Goal: Task Accomplishment & Management: Manage account settings

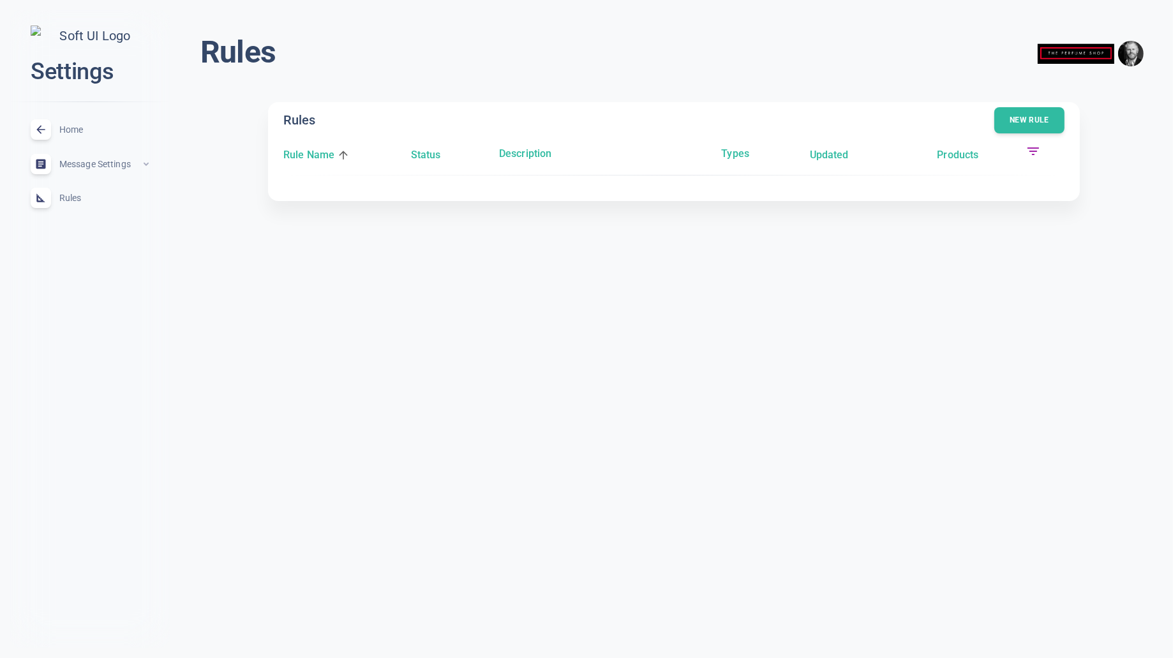
click at [69, 130] on span "Home" at bounding box center [105, 130] width 92 height 0
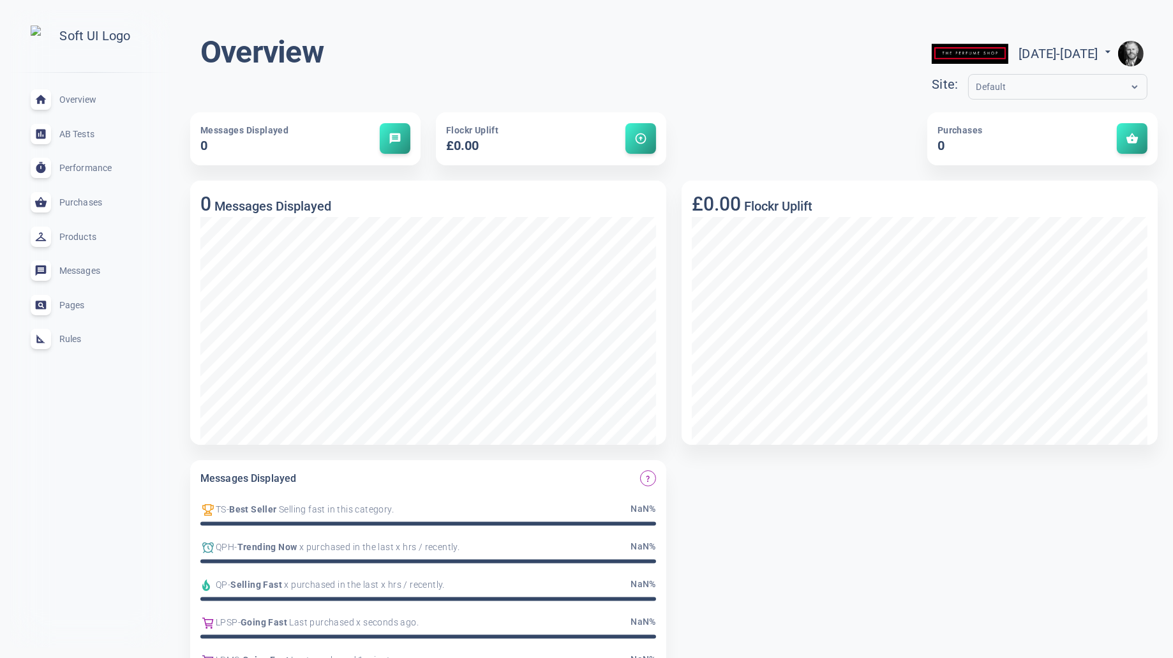
click at [75, 339] on span "Rules" at bounding box center [105, 339] width 92 height 0
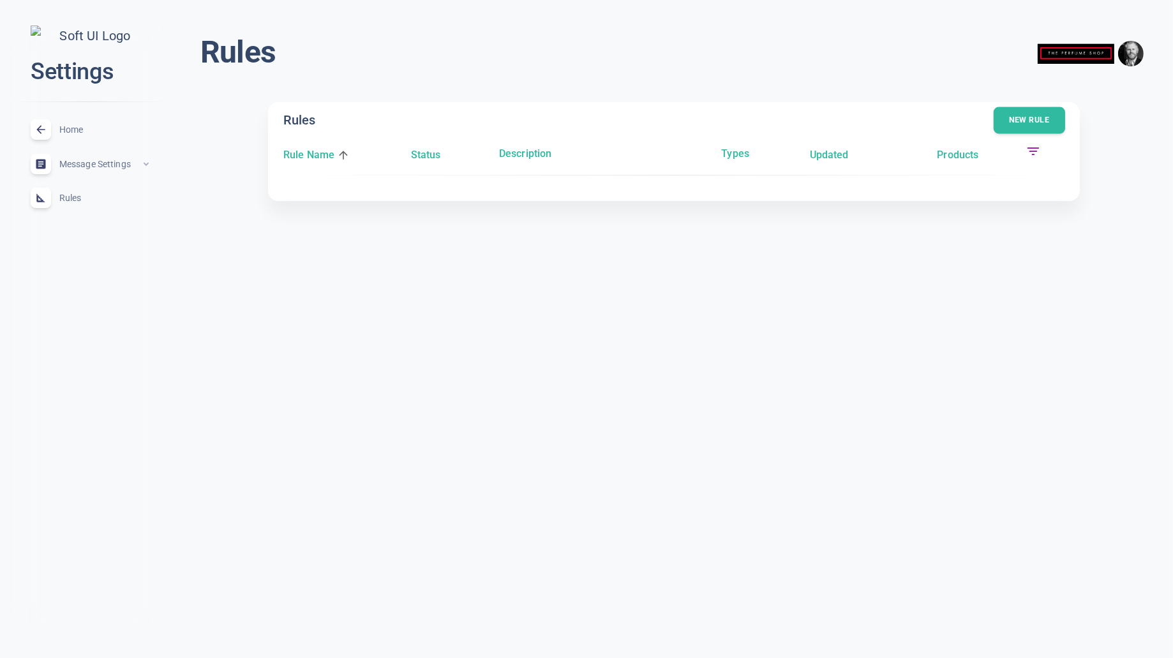
click at [1028, 116] on button "New rule" at bounding box center [1030, 120] width 72 height 27
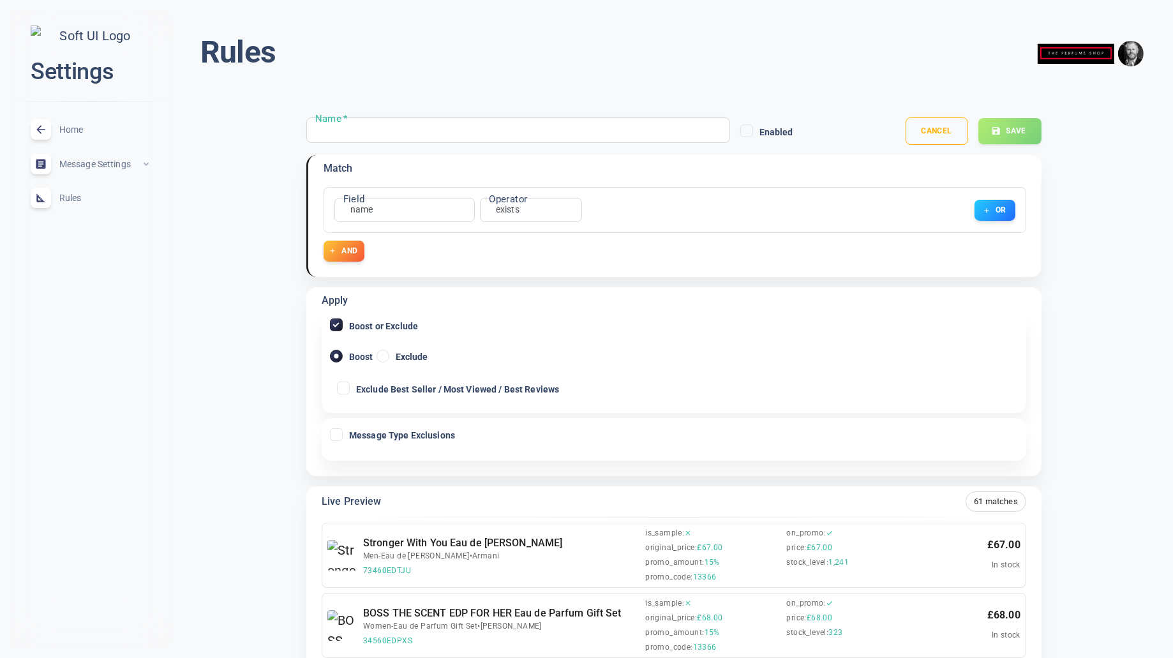
click at [375, 130] on input "Name   *" at bounding box center [366, 130] width 102 height 14
type input "[PERSON_NAME]"
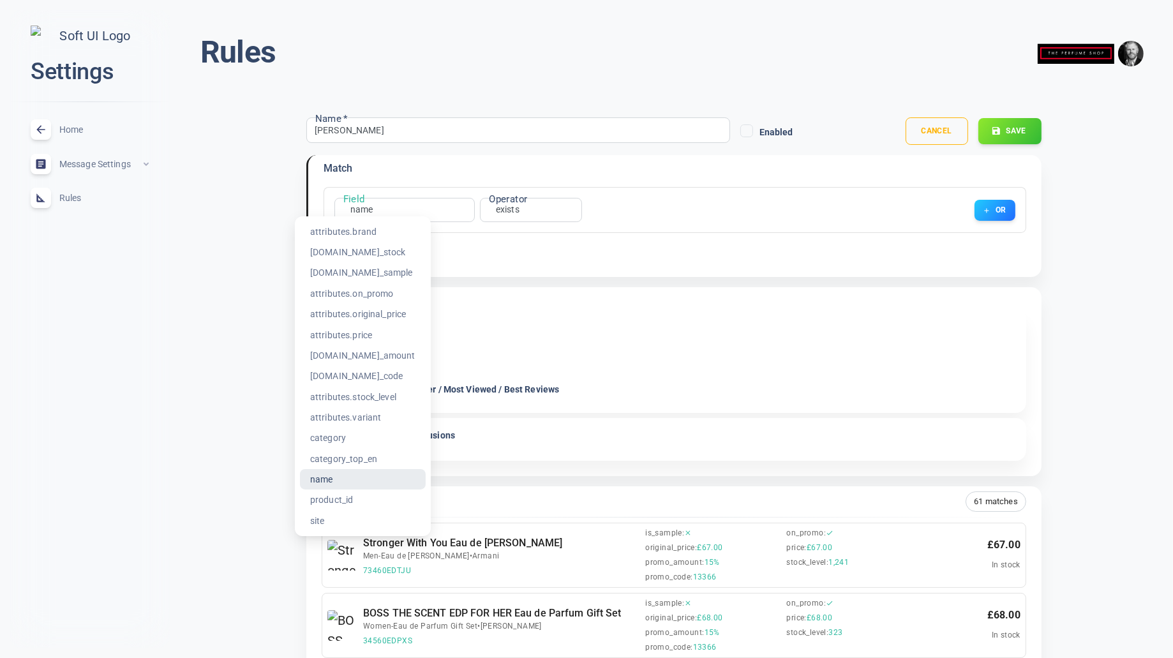
click at [364, 209] on div at bounding box center [586, 329] width 1173 height 658
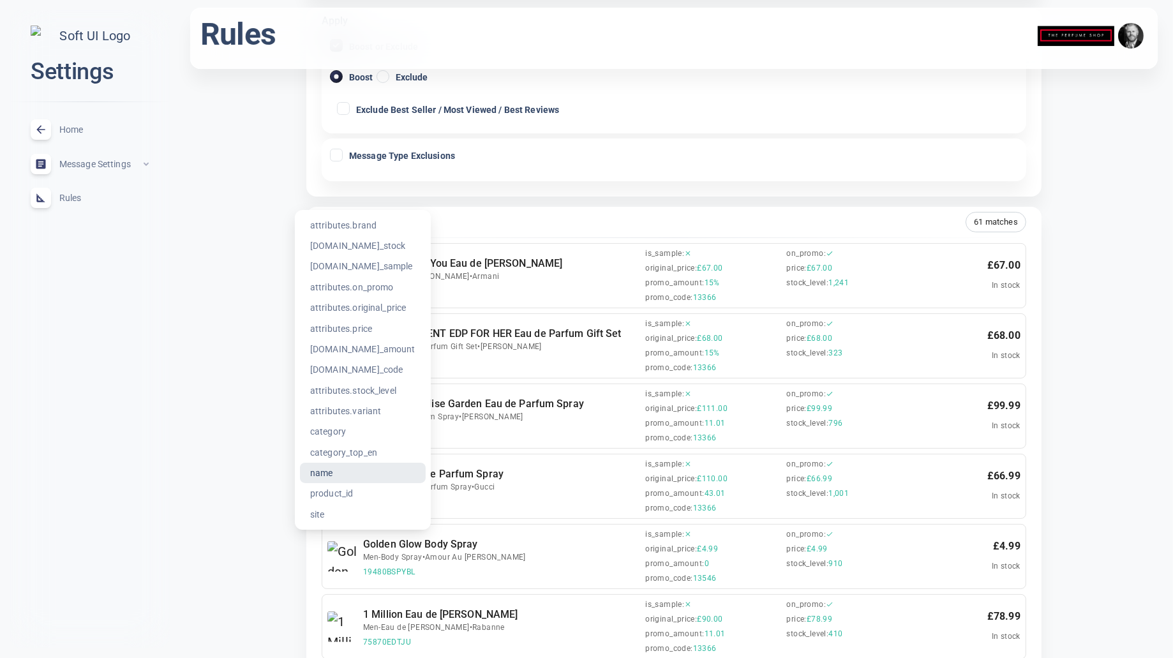
scroll to position [6, 0]
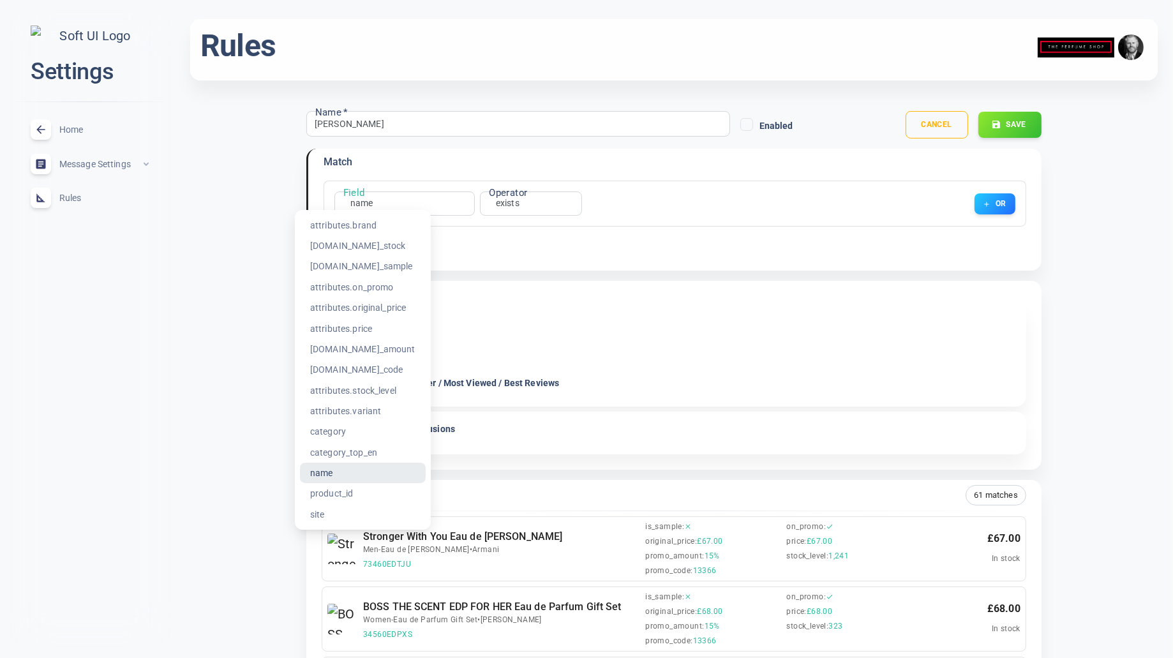
click at [374, 231] on li "attributes.brand" at bounding box center [363, 225] width 126 height 20
type input "attributes.brand"
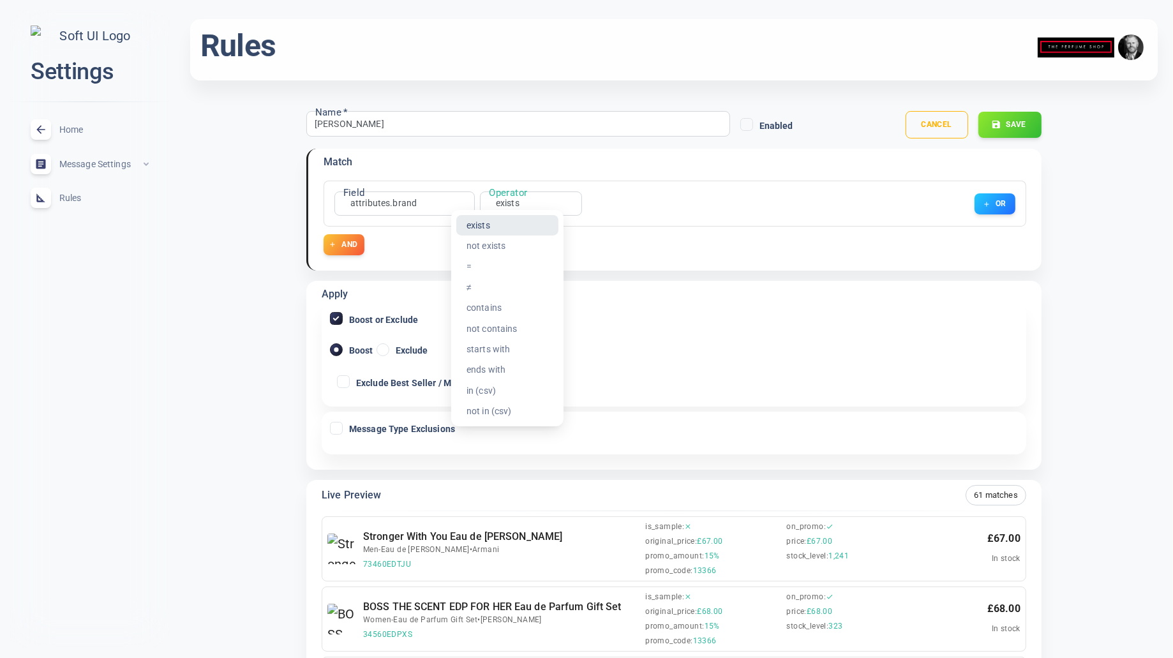
click at [508, 305] on li "contains" at bounding box center [507, 308] width 102 height 20
type input "contains"
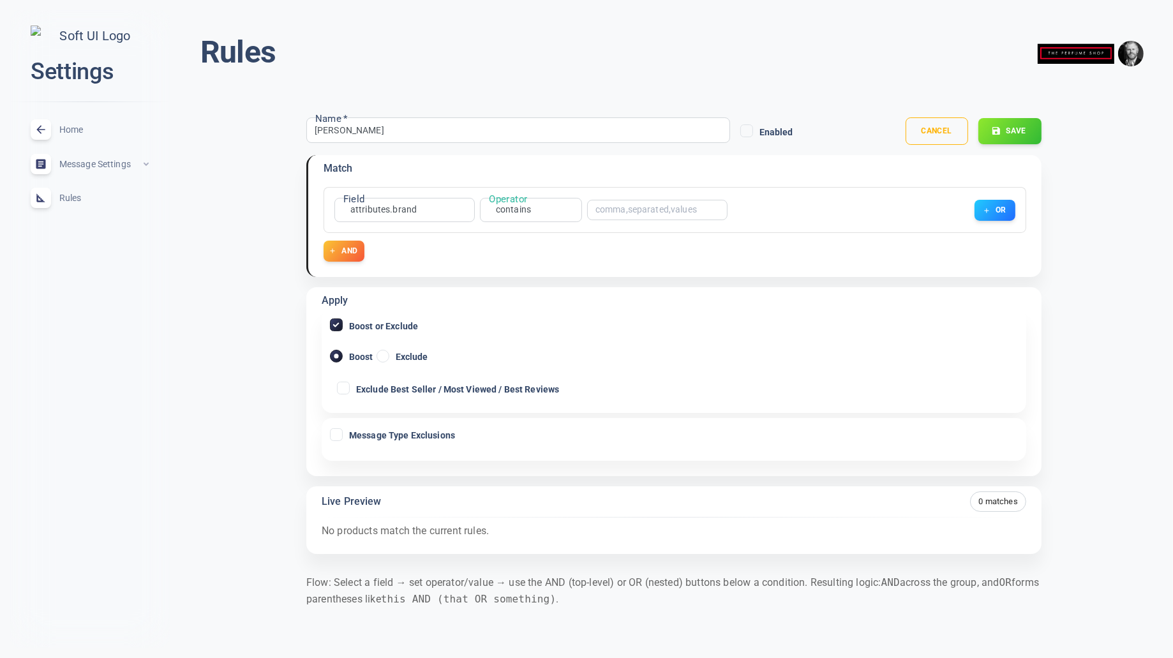
click at [667, 213] on input "text" at bounding box center [647, 210] width 102 height 9
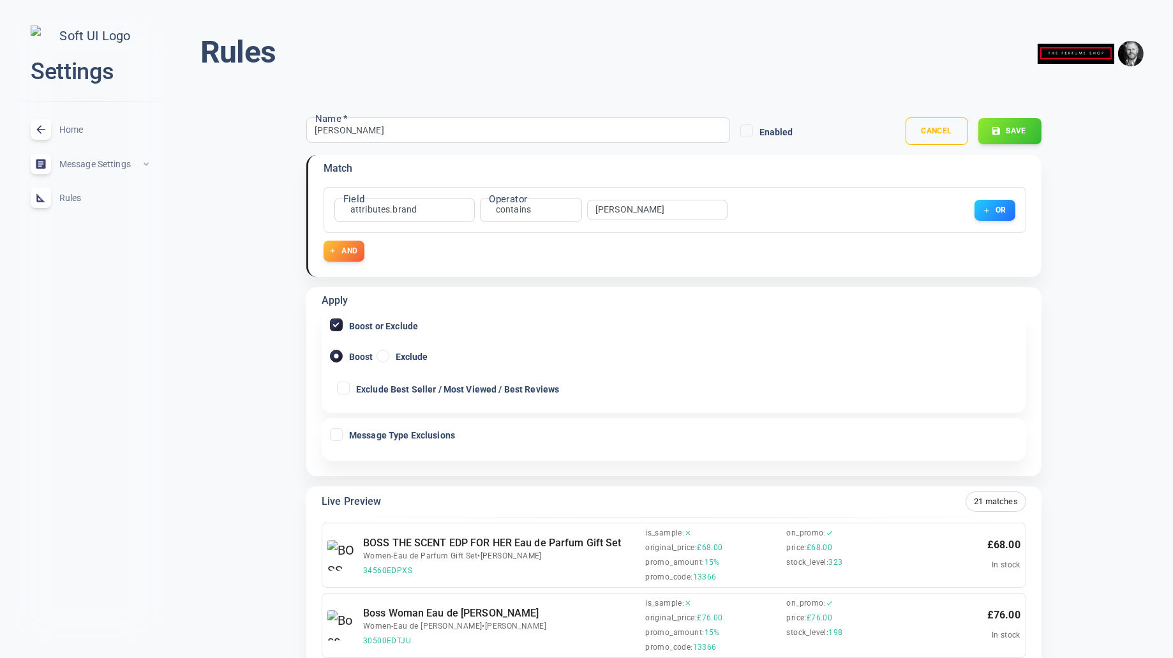
type input "[PERSON_NAME]"
click at [384, 356] on input "Exclude" at bounding box center [382, 356] width 11 height 11
radio input "true"
click at [1023, 137] on button "Save" at bounding box center [1010, 131] width 64 height 27
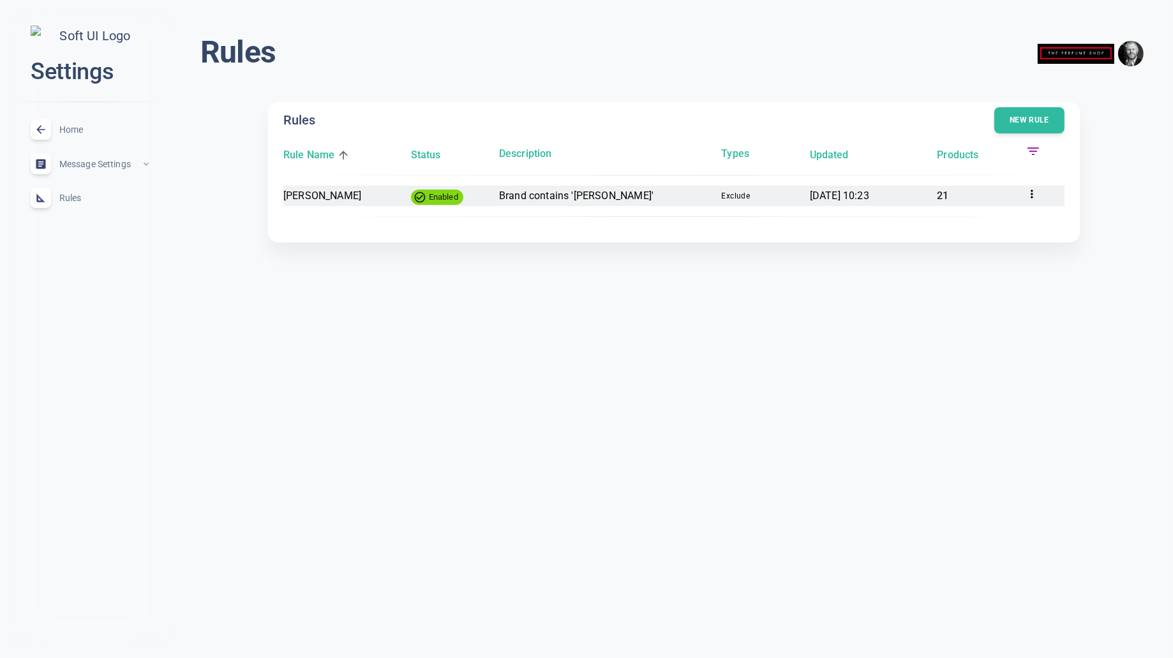
click at [820, 193] on time "[DATE] 10:23" at bounding box center [839, 196] width 59 height 12
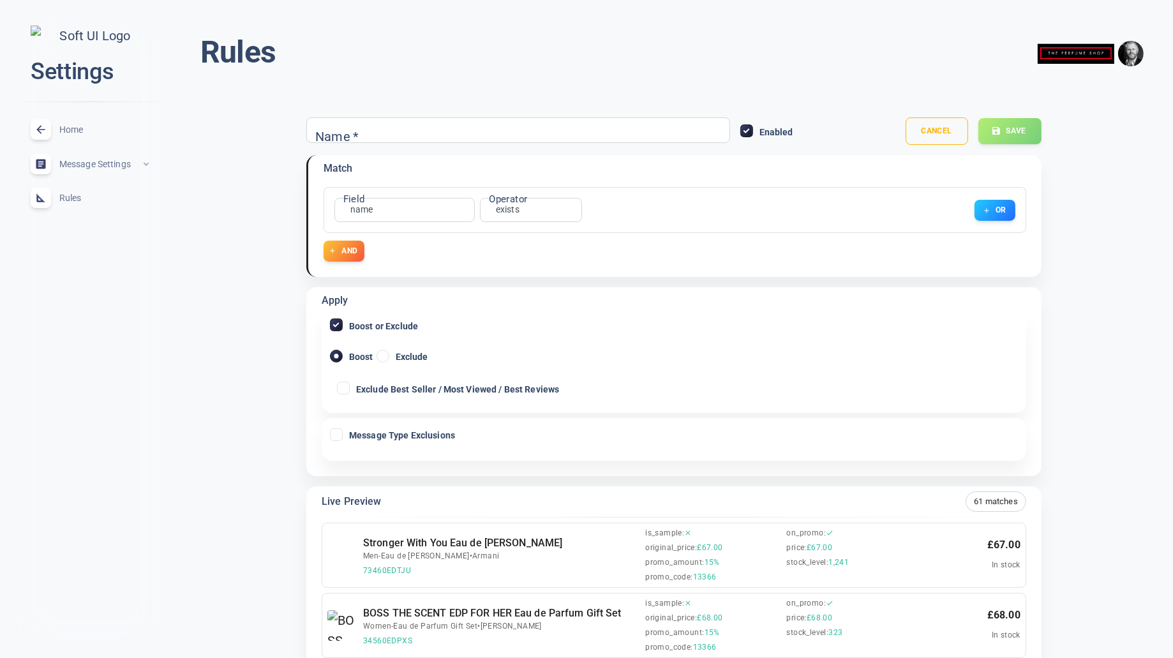
type input "[PERSON_NAME]"
radio input "false"
radio input "true"
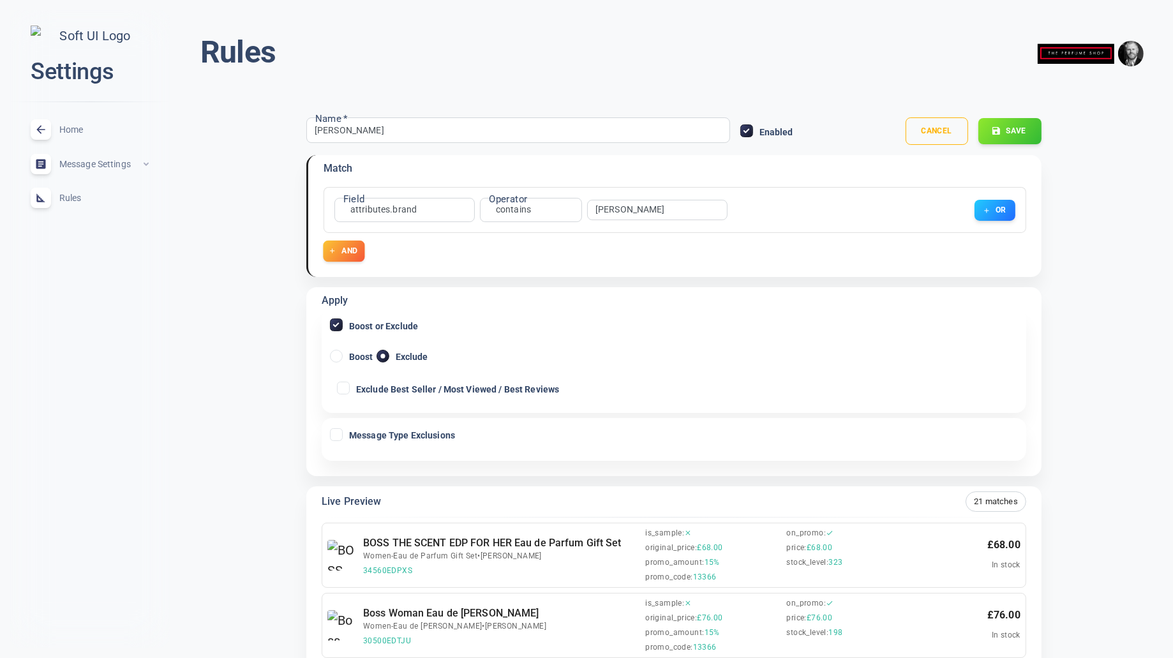
click at [335, 252] on icon "button" at bounding box center [333, 251] width 8 height 8
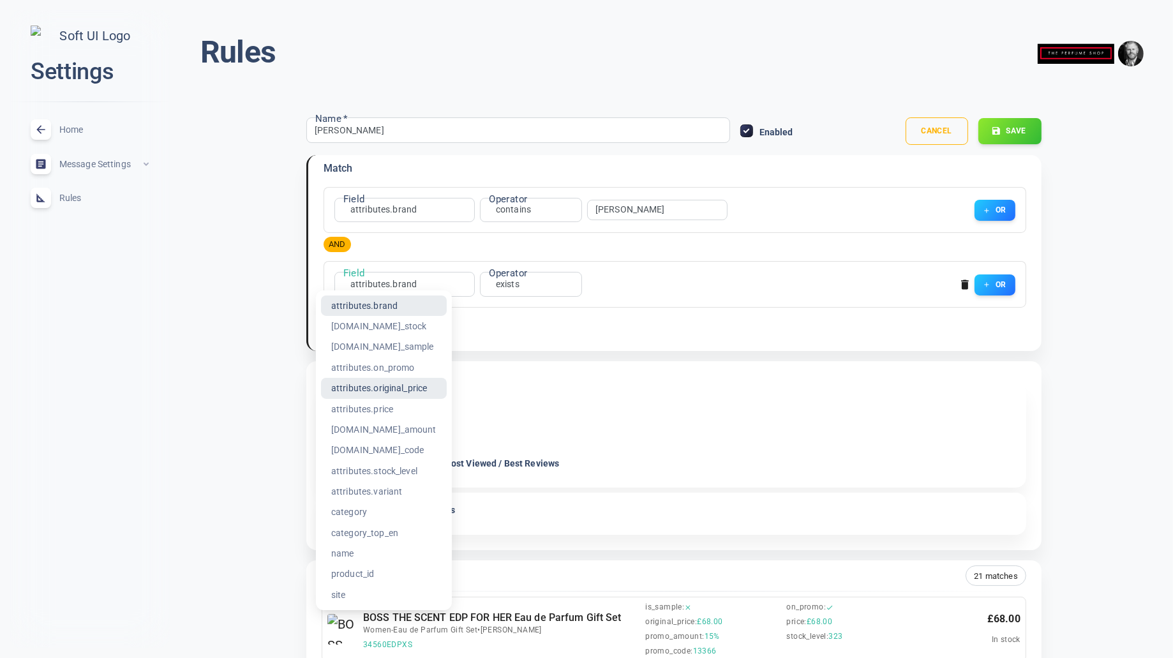
click at [406, 387] on li "attributes.original_price" at bounding box center [384, 388] width 126 height 20
type input "attributes.original_price"
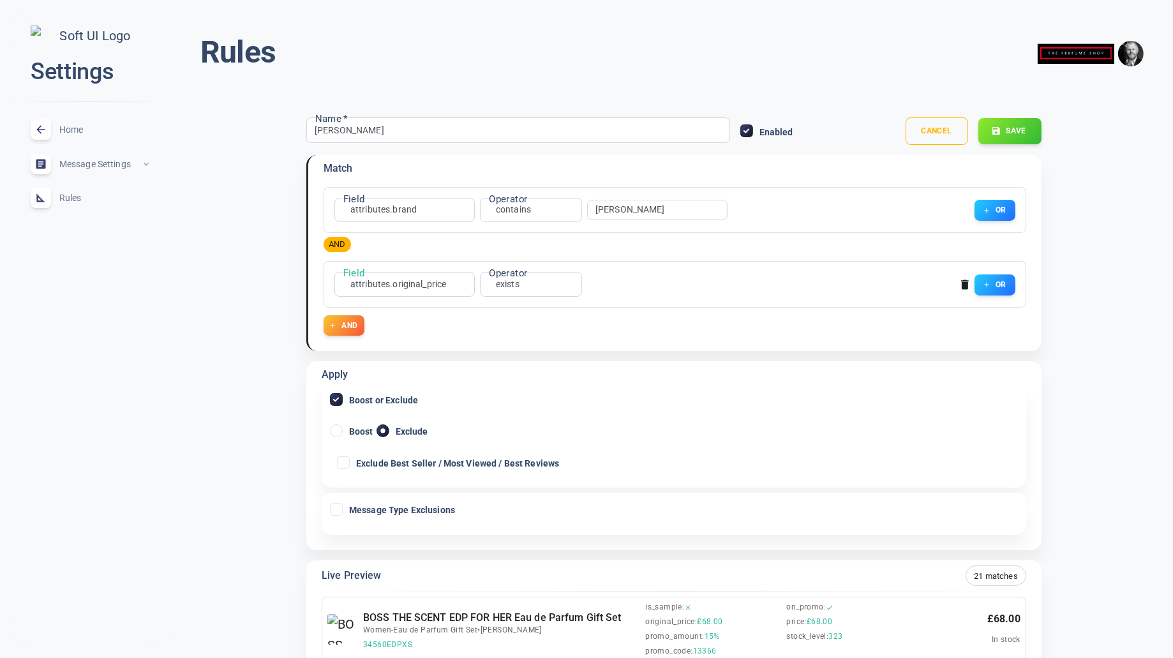
drag, startPoint x: 485, startPoint y: 388, endPoint x: 498, endPoint y: 382, distance: 14.8
click at [485, 388] on li ">" at bounding box center [507, 388] width 102 height 20
type input "gt"
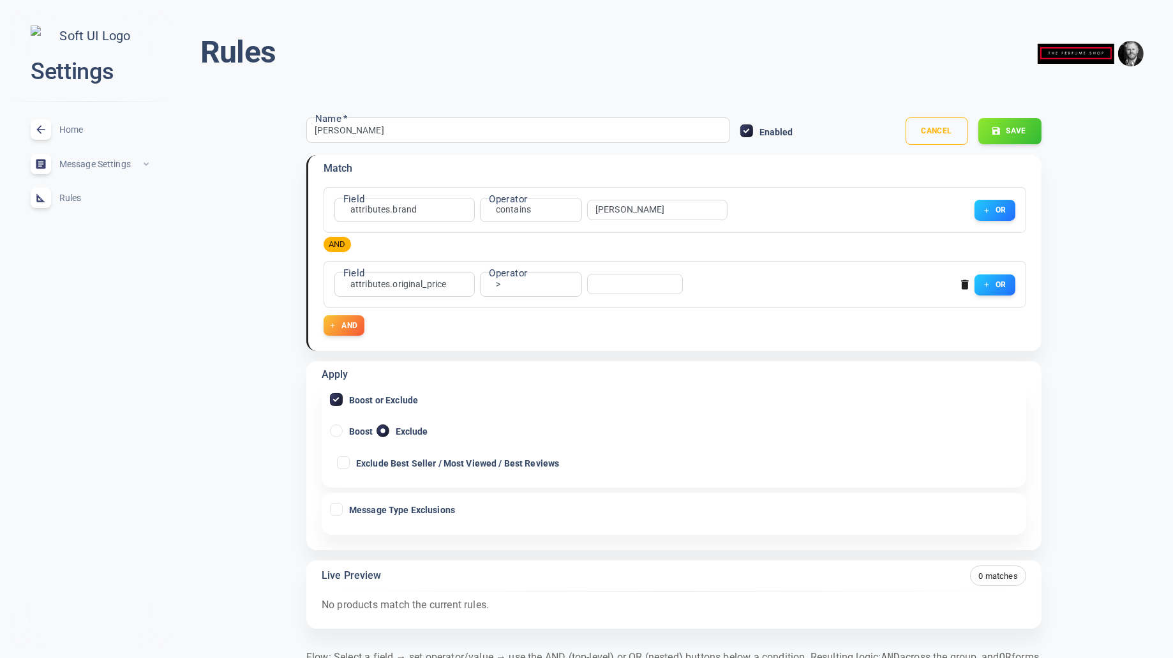
click at [616, 281] on input "number" at bounding box center [630, 284] width 69 height 9
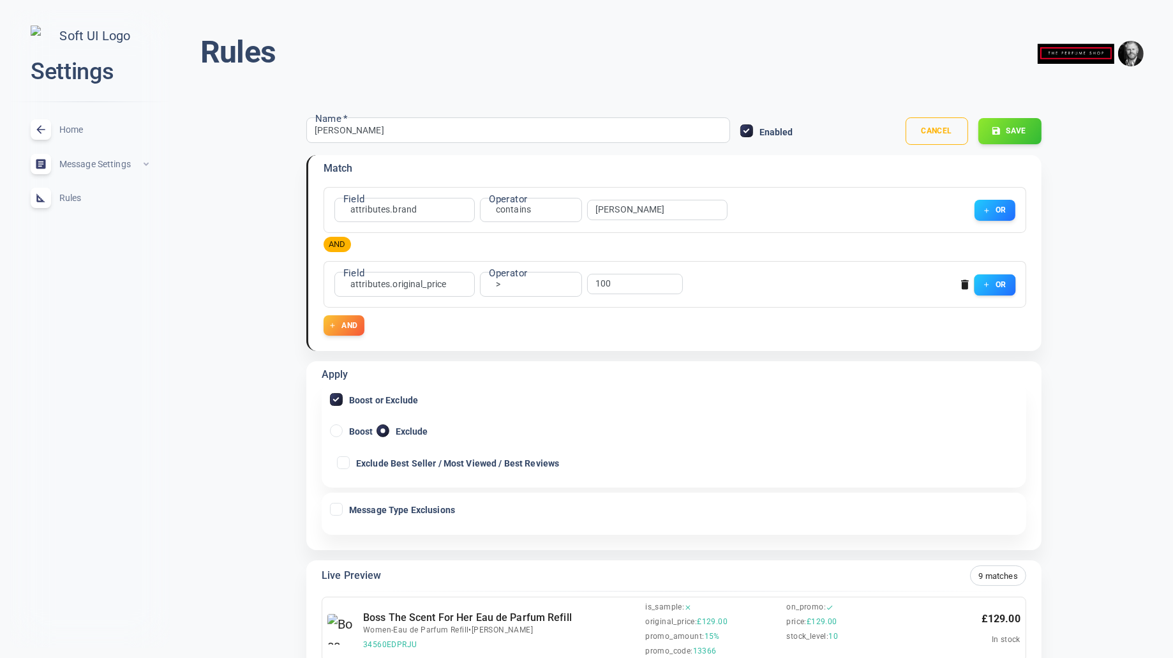
type input "100"
click at [1004, 287] on button "OR" at bounding box center [994, 284] width 41 height 21
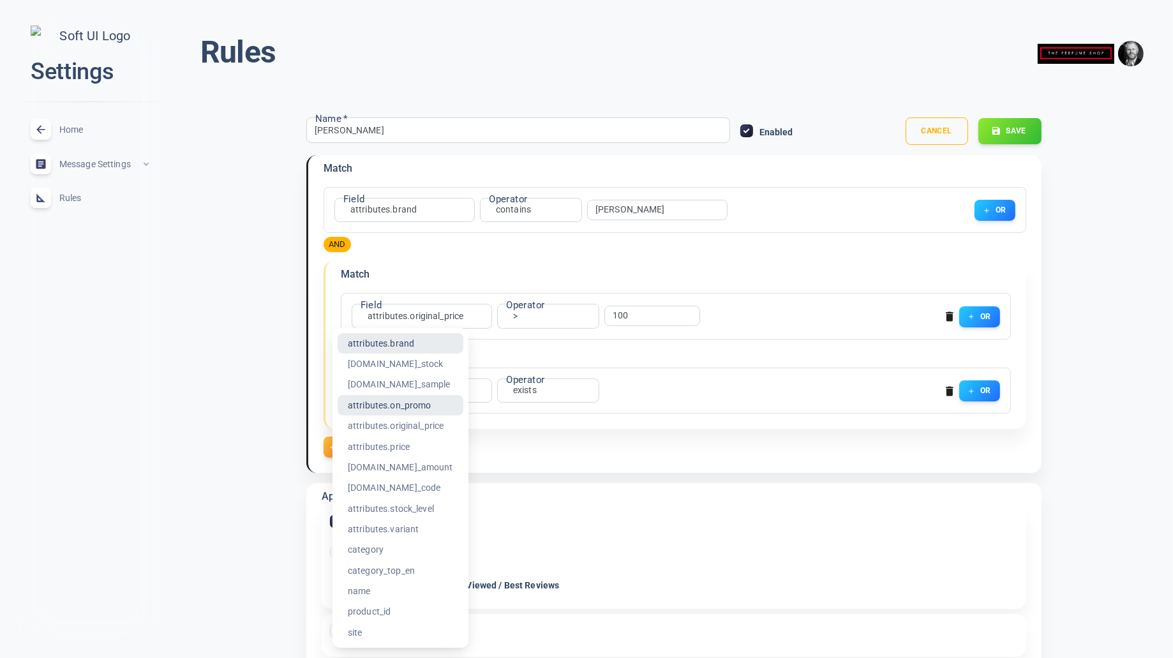
drag, startPoint x: 427, startPoint y: 409, endPoint x: 551, endPoint y: 388, distance: 125.5
click at [429, 408] on li "attributes.on_promo" at bounding box center [401, 405] width 126 height 20
type input "attributes.on_promo"
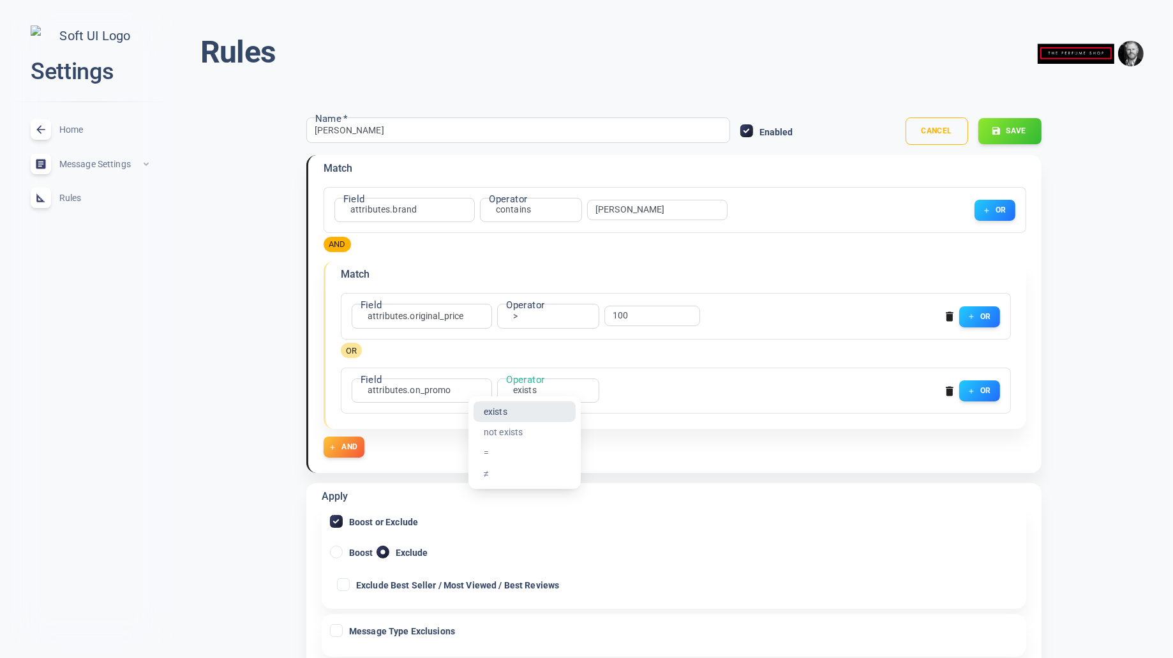
click at [506, 458] on li "=" at bounding box center [525, 453] width 102 height 20
type input "equals"
click at [607, 391] on input "false" at bounding box center [604, 391] width 31 height 10
checkbox input "true"
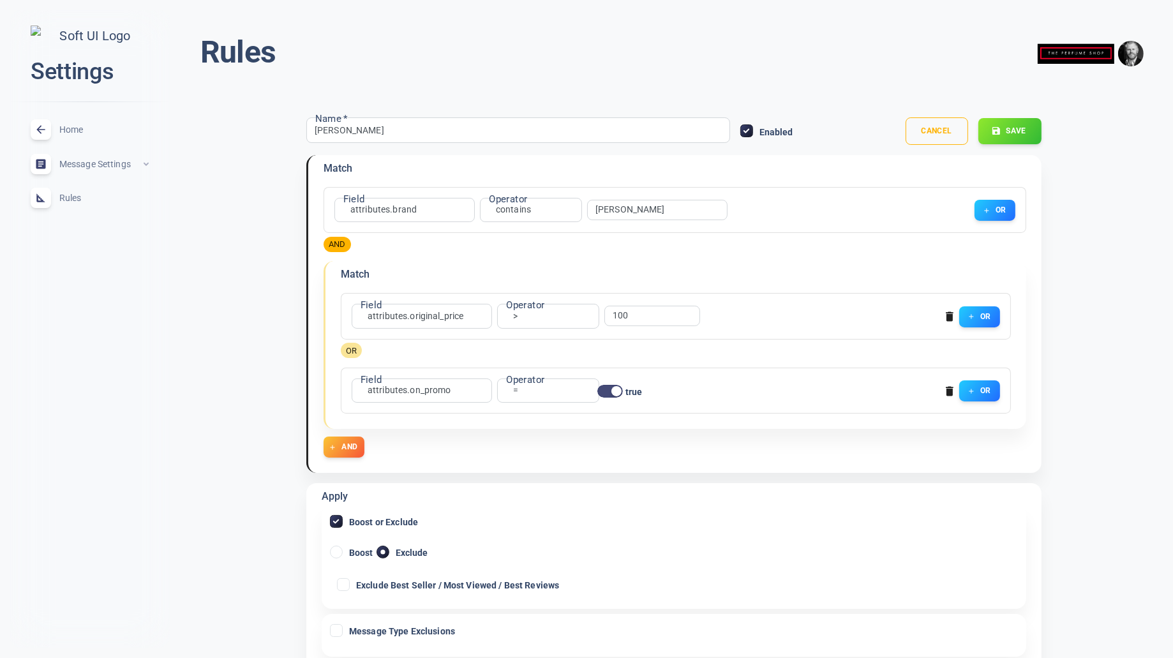
click at [953, 388] on icon "button" at bounding box center [950, 391] width 13 height 13
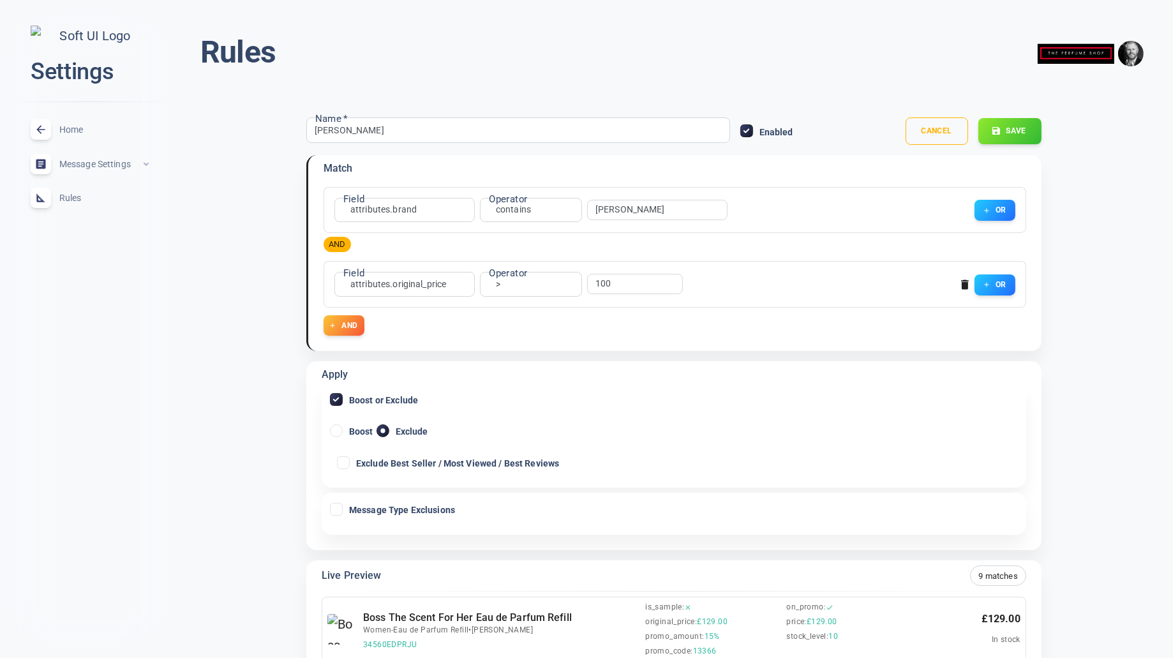
click at [962, 281] on icon "button" at bounding box center [965, 284] width 13 height 13
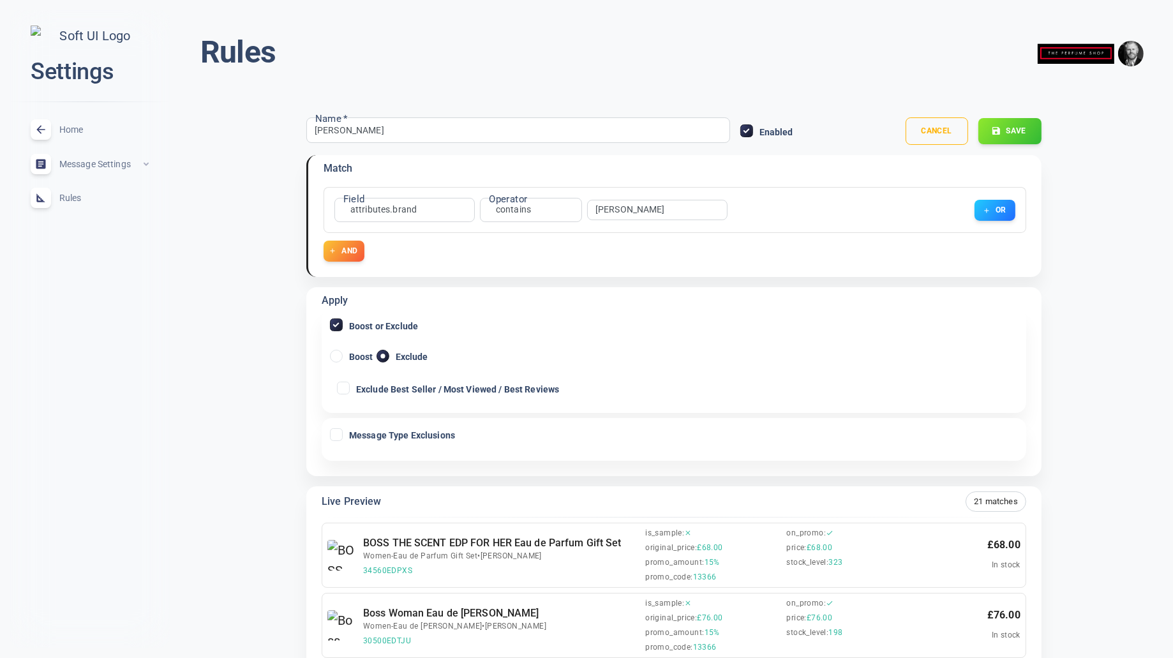
click at [340, 387] on input "Exclude Best Seller / Most Viewed / Best Reviews" at bounding box center [343, 387] width 11 height 11
checkbox input "true"
click at [1020, 133] on button "Save" at bounding box center [1010, 131] width 64 height 27
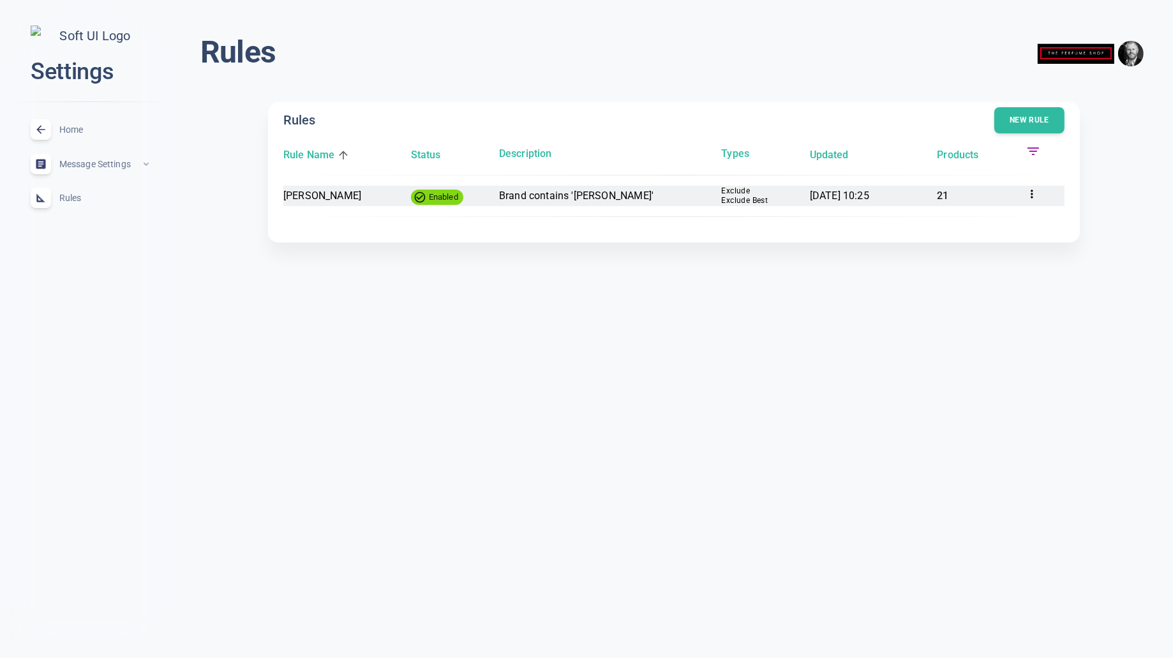
click at [1036, 193] on icon at bounding box center [1032, 194] width 13 height 13
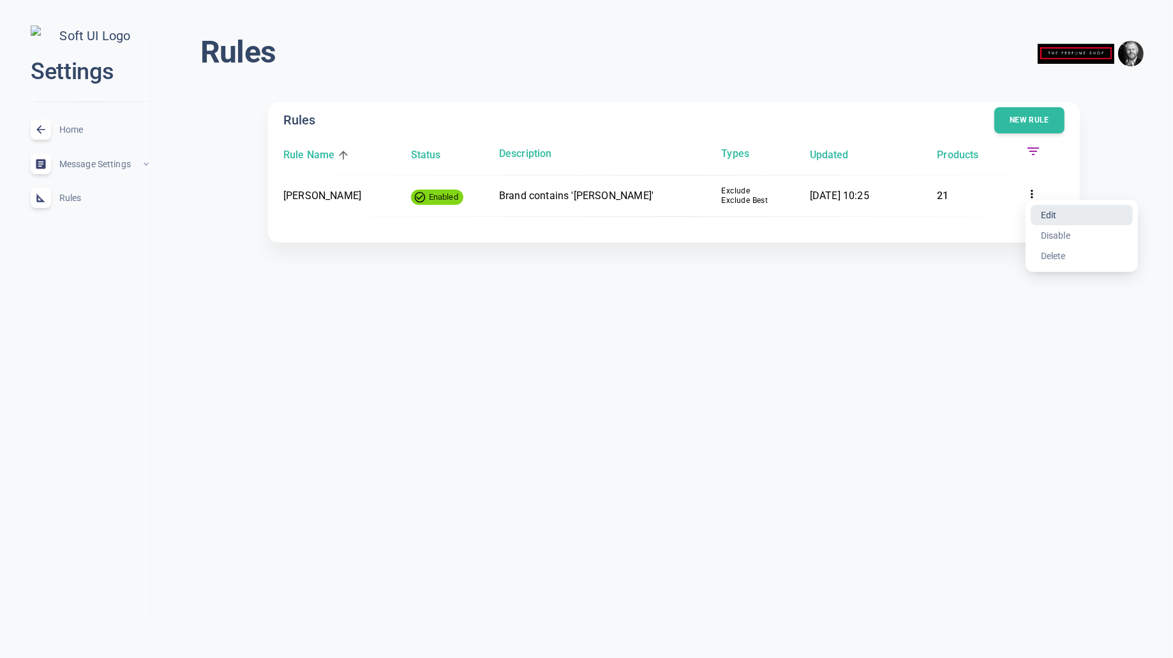
click at [1066, 217] on li "Edit" at bounding box center [1082, 215] width 102 height 20
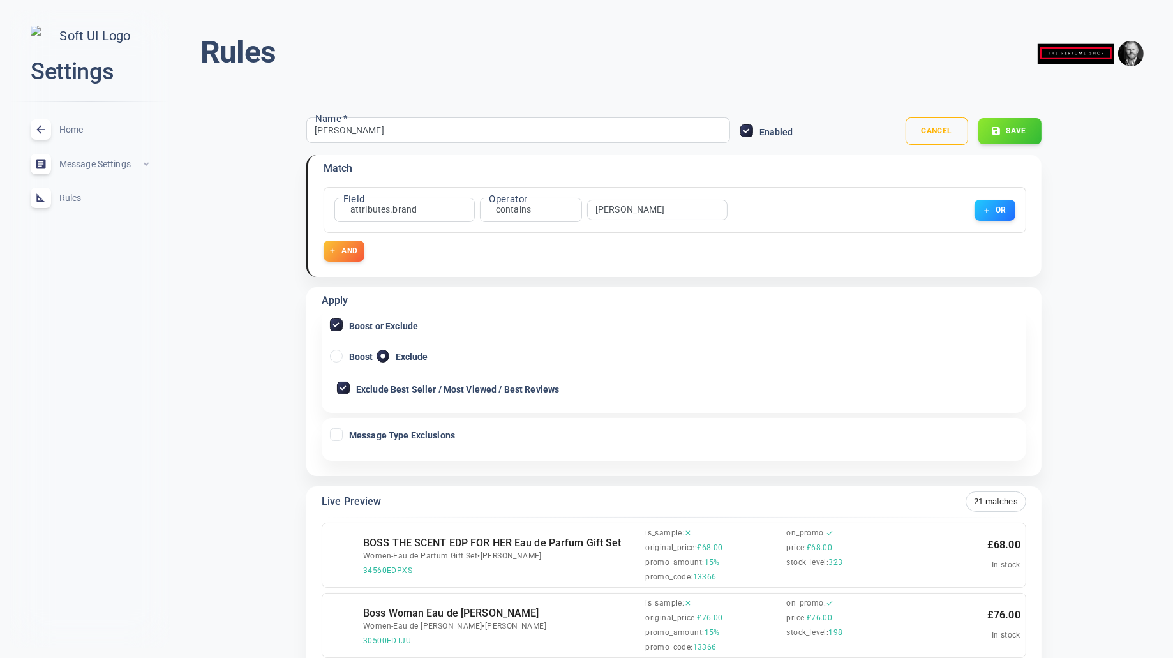
type input "[PERSON_NAME]"
radio input "false"
radio input "true"
checkbox input "true"
click at [340, 353] on input "Boost" at bounding box center [336, 356] width 11 height 11
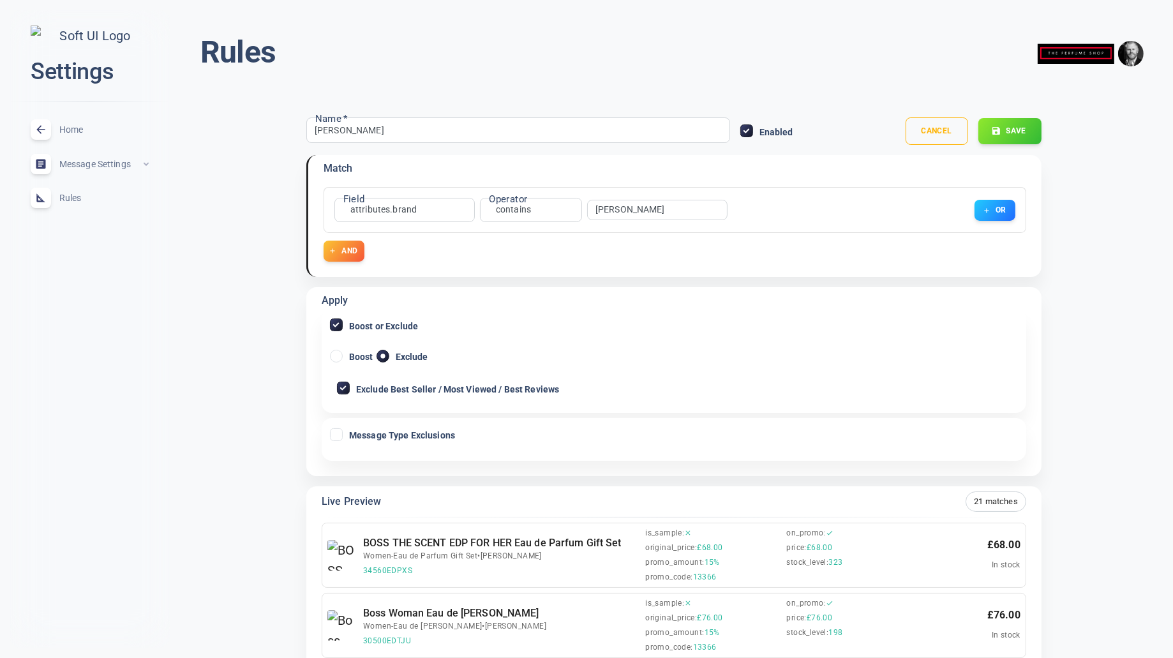
radio input "true"
click at [345, 390] on input "Exclude Best Seller / Most Viewed / Best Reviews" at bounding box center [343, 387] width 11 height 11
checkbox input "false"
click at [1019, 132] on button "Save" at bounding box center [1010, 131] width 64 height 27
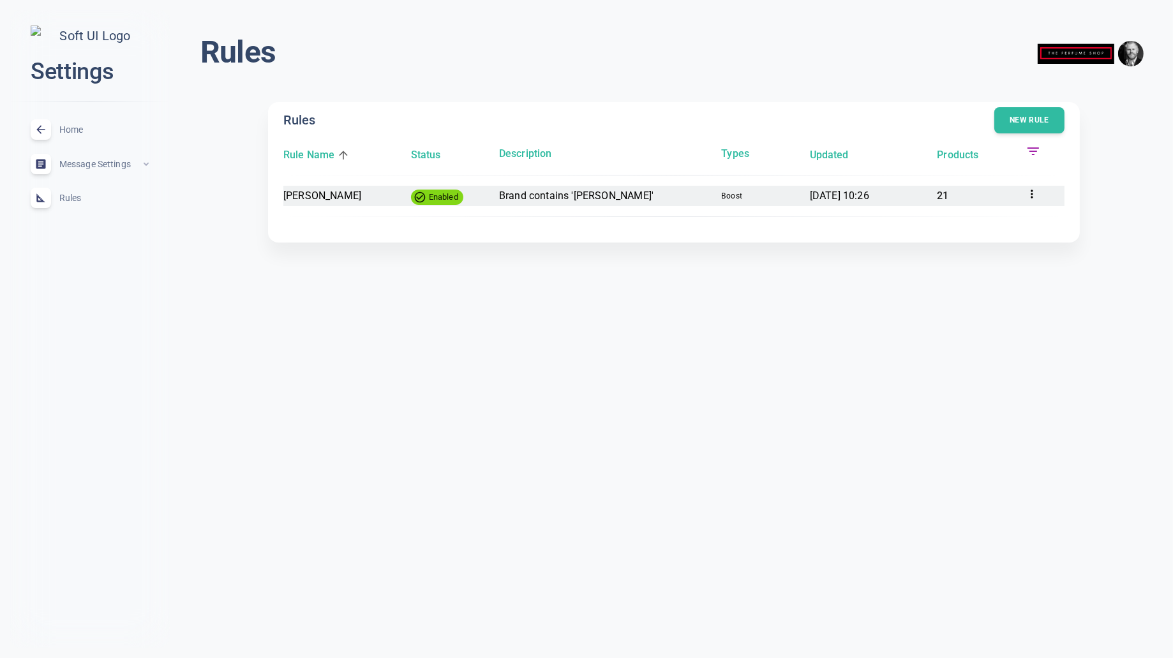
click at [1030, 193] on icon at bounding box center [1032, 194] width 13 height 13
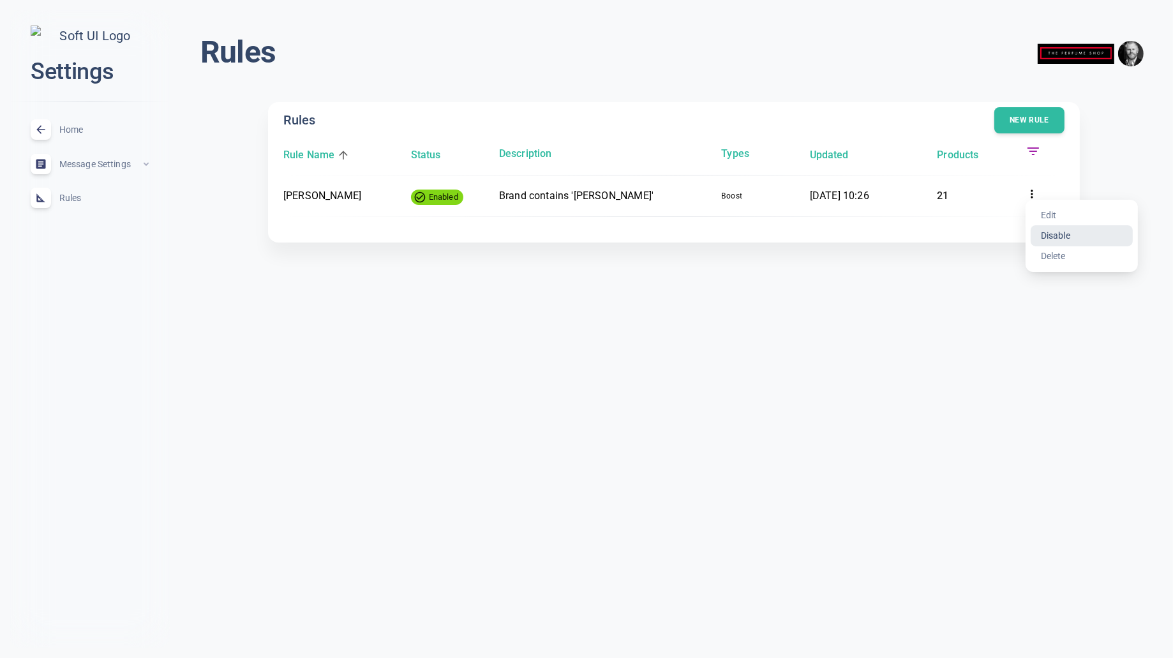
click at [1062, 237] on li "Disable" at bounding box center [1082, 235] width 102 height 20
click at [1030, 192] on icon at bounding box center [1032, 194] width 13 height 13
drag, startPoint x: 1060, startPoint y: 240, endPoint x: 1087, endPoint y: 234, distance: 26.8
click at [1060, 240] on li "Enable" at bounding box center [1082, 235] width 102 height 20
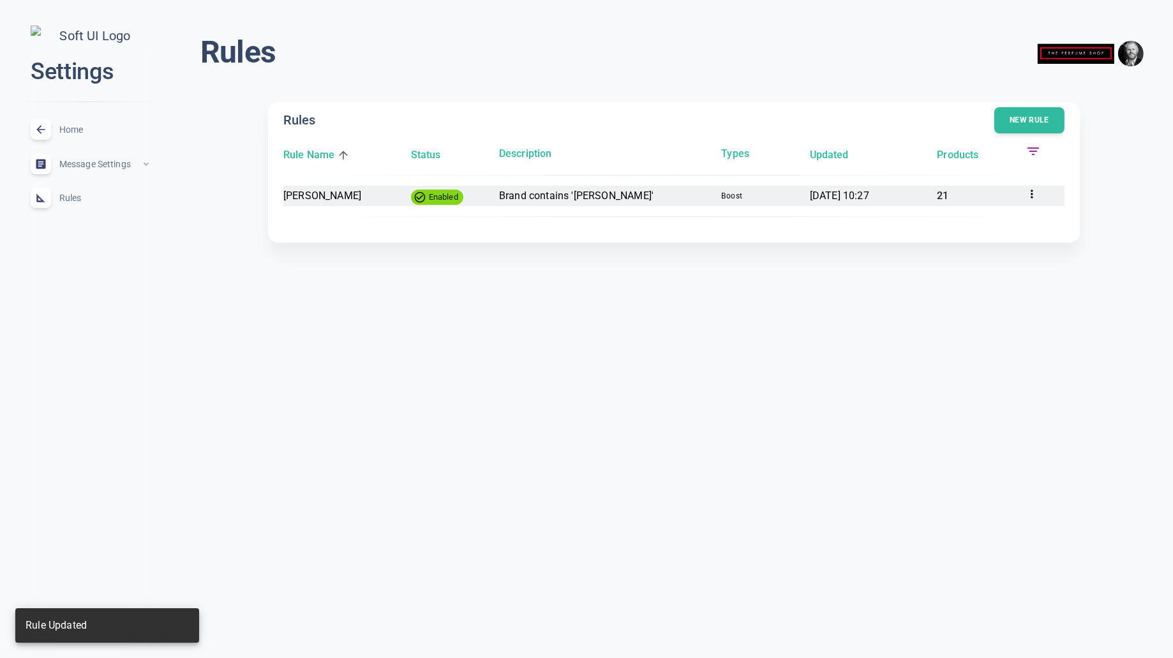
click at [943, 195] on p "21" at bounding box center [976, 196] width 78 height 17
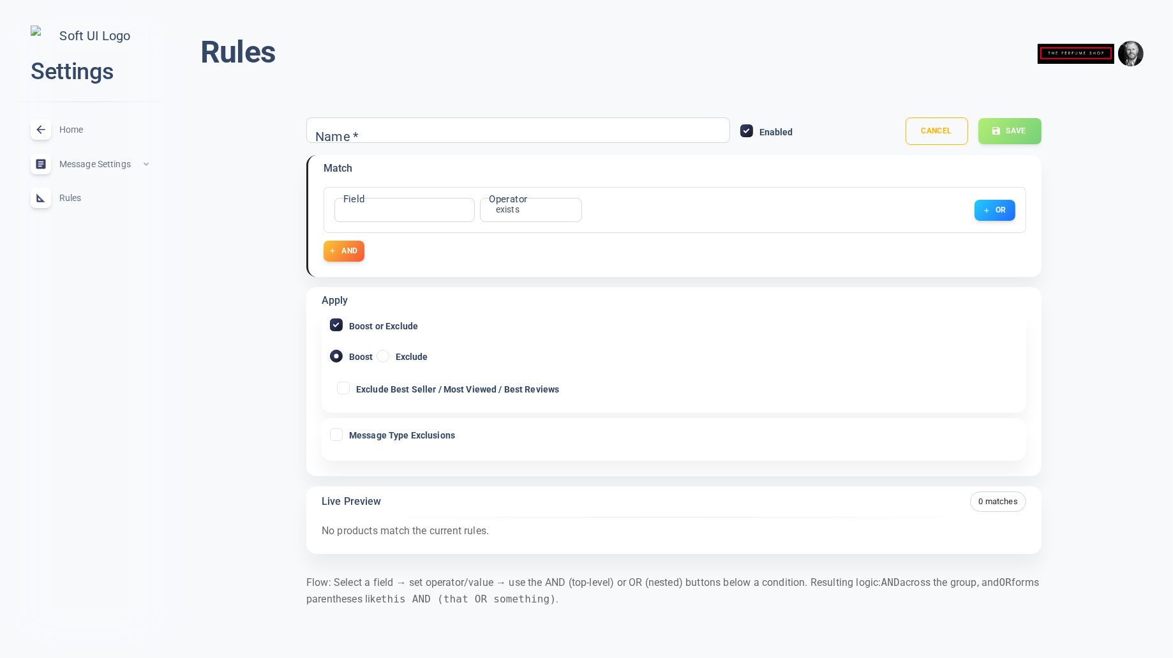
type input "[PERSON_NAME]"
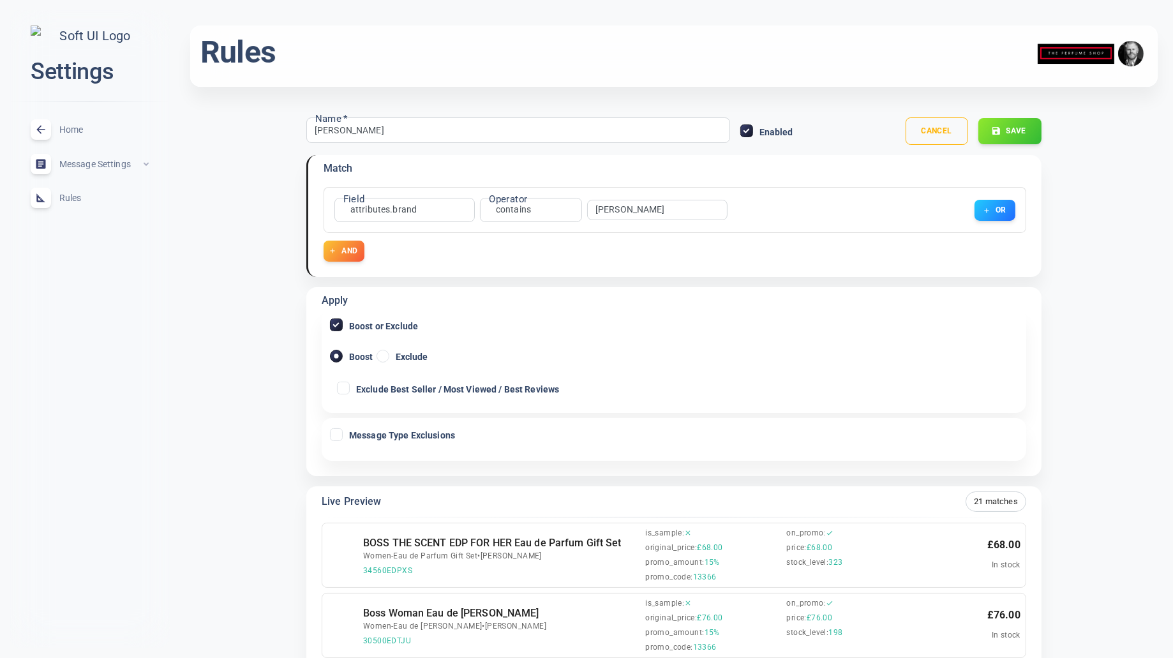
scroll to position [103, 0]
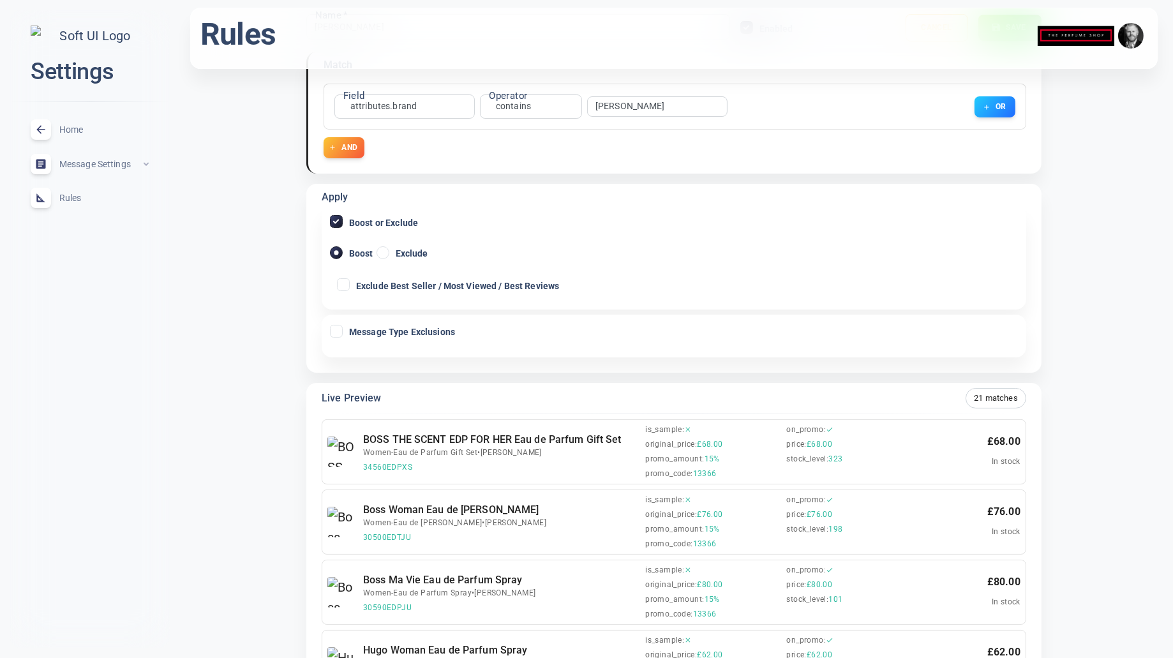
click at [437, 329] on span "Message Type Exclusions" at bounding box center [402, 332] width 106 height 9
click at [342, 329] on input "Message Type Exclusions" at bounding box center [336, 331] width 11 height 11
checkbox input "true"
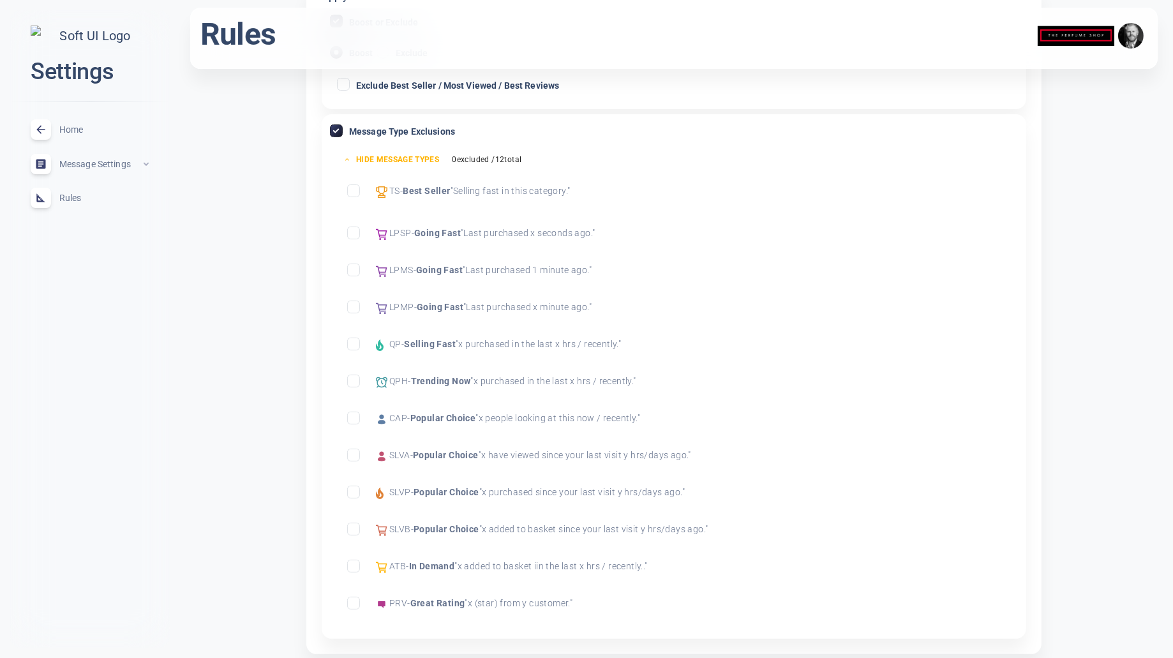
scroll to position [307, 0]
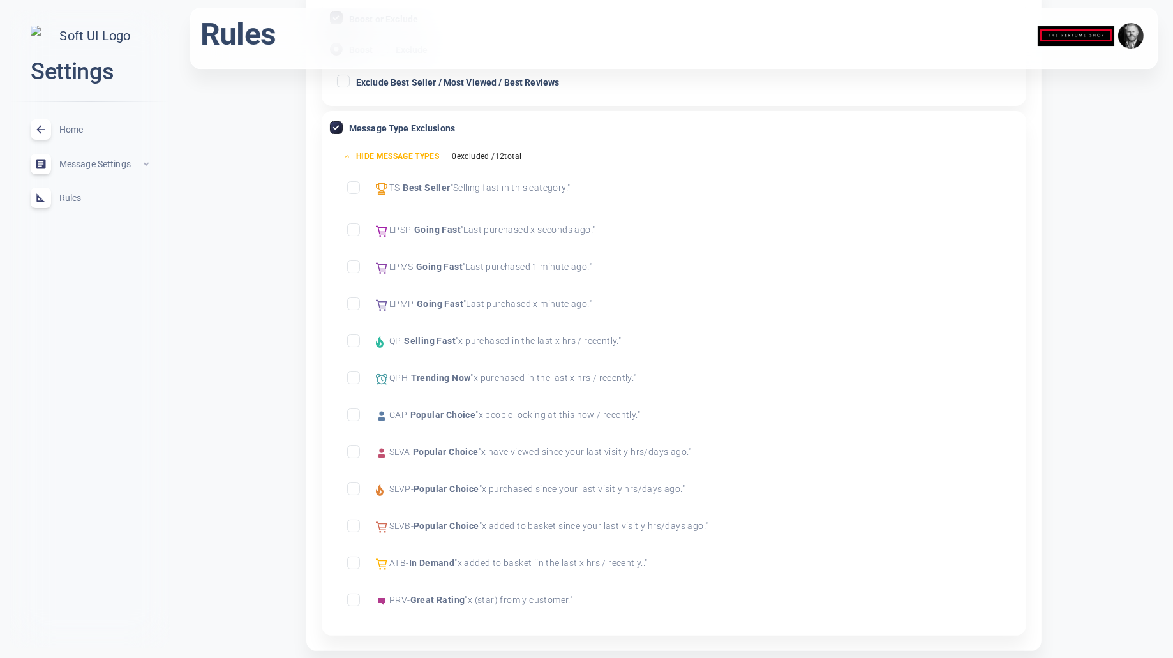
click at [351, 227] on input "Exclude Going Fast" at bounding box center [353, 229] width 11 height 11
click at [352, 268] on input "Exclude Going Fast" at bounding box center [353, 266] width 11 height 11
click at [354, 310] on icon at bounding box center [353, 303] width 15 height 15
click at [354, 310] on input "Exclude Going Fast" at bounding box center [353, 303] width 11 height 11
click at [351, 346] on span at bounding box center [353, 341] width 13 height 13
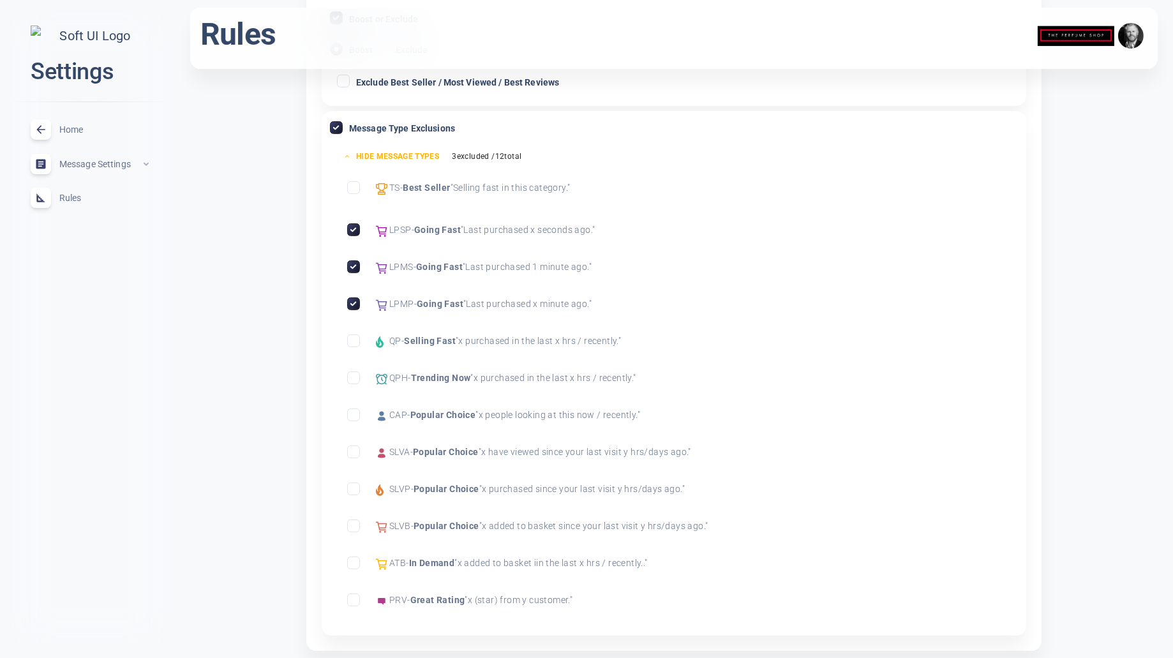
click at [351, 346] on input "Exclude Selling Fast" at bounding box center [353, 340] width 11 height 11
click at [352, 418] on input "Exclude Popular Choice" at bounding box center [353, 414] width 11 height 11
click at [356, 489] on input "Exclude Popular Choice" at bounding box center [353, 488] width 11 height 11
click at [354, 559] on input "Exclude In Demand" at bounding box center [353, 562] width 11 height 11
click at [350, 600] on input "Exclude Great Rating" at bounding box center [353, 599] width 11 height 11
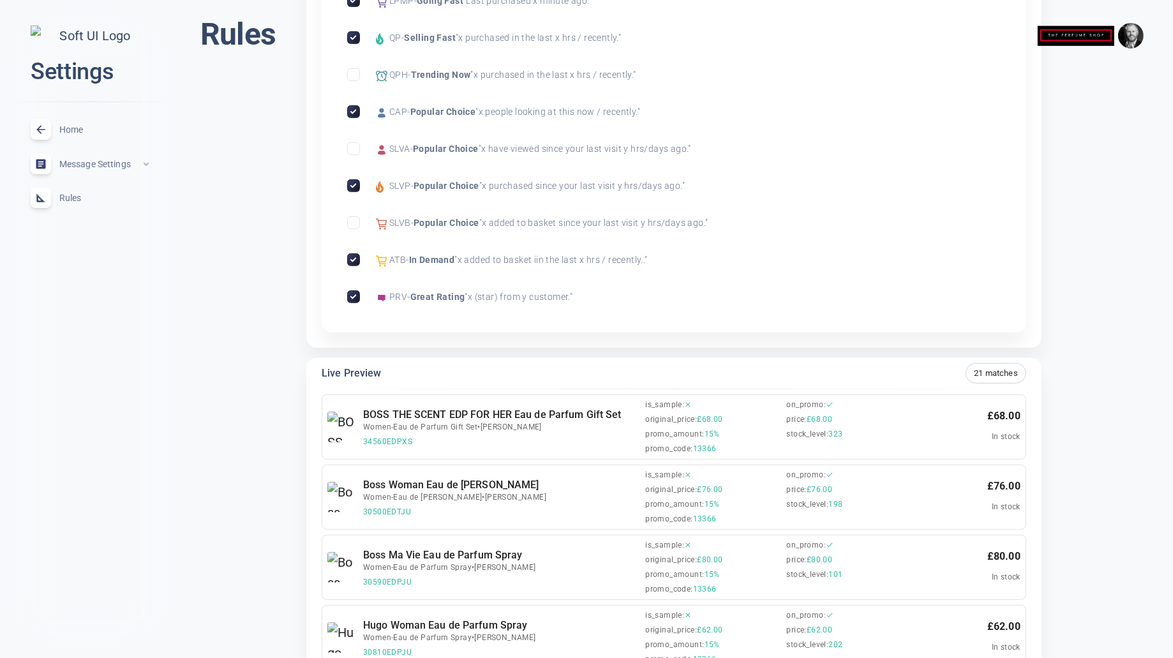
scroll to position [0, 0]
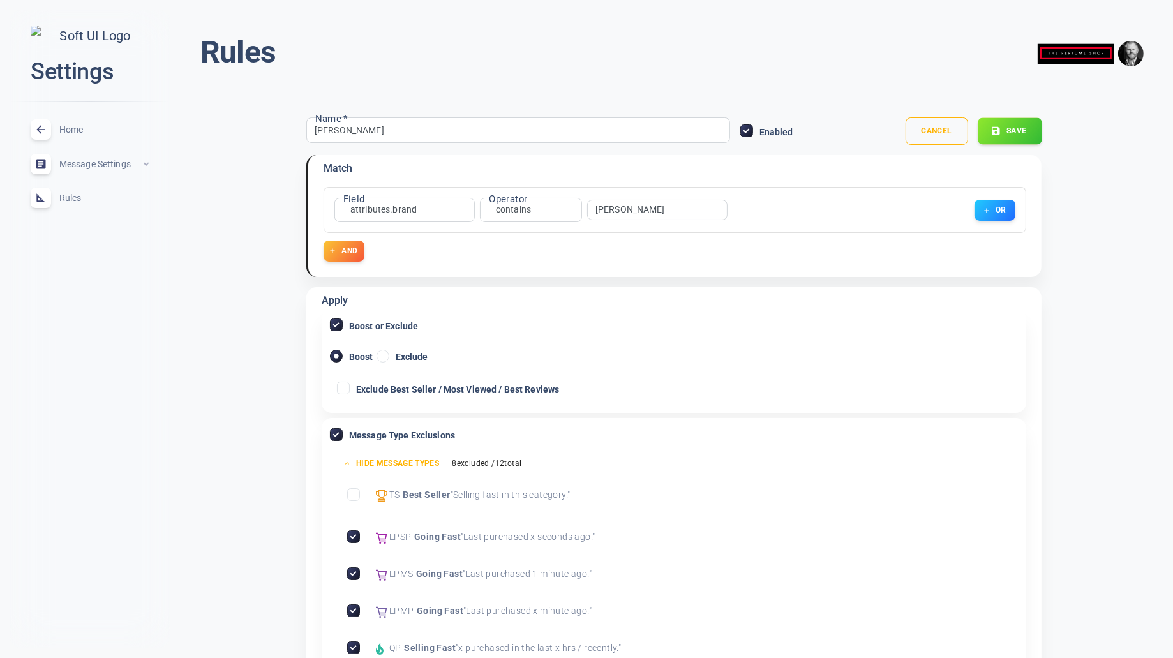
click at [999, 135] on icon "button" at bounding box center [996, 131] width 10 height 10
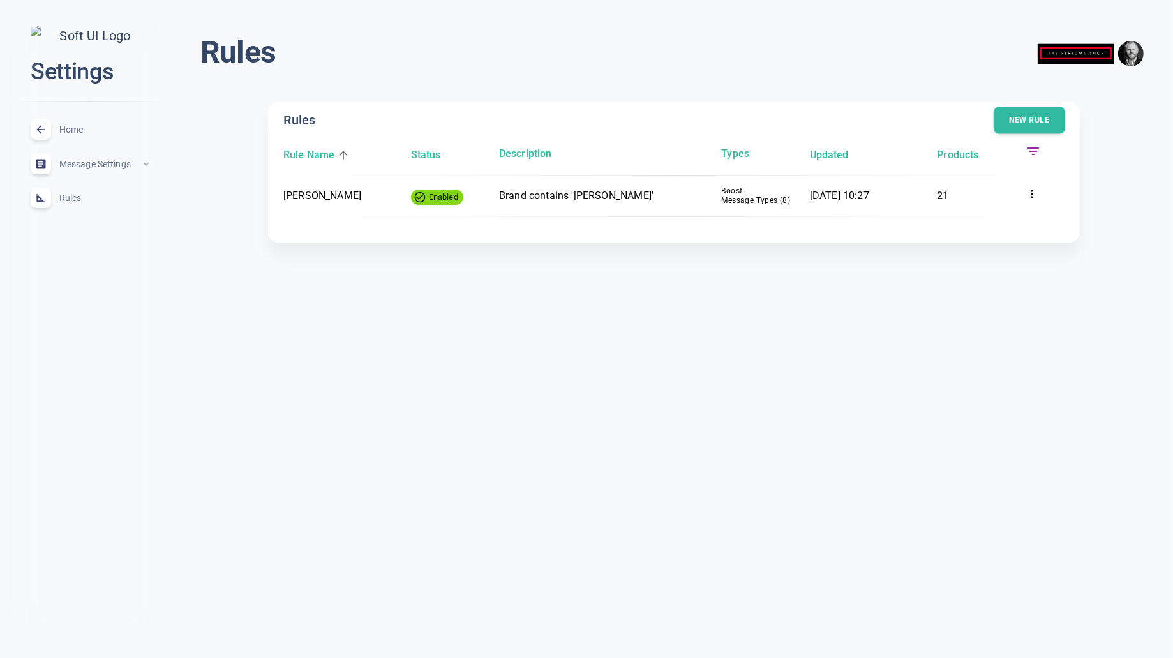
click at [1027, 116] on button "New rule" at bounding box center [1030, 120] width 72 height 27
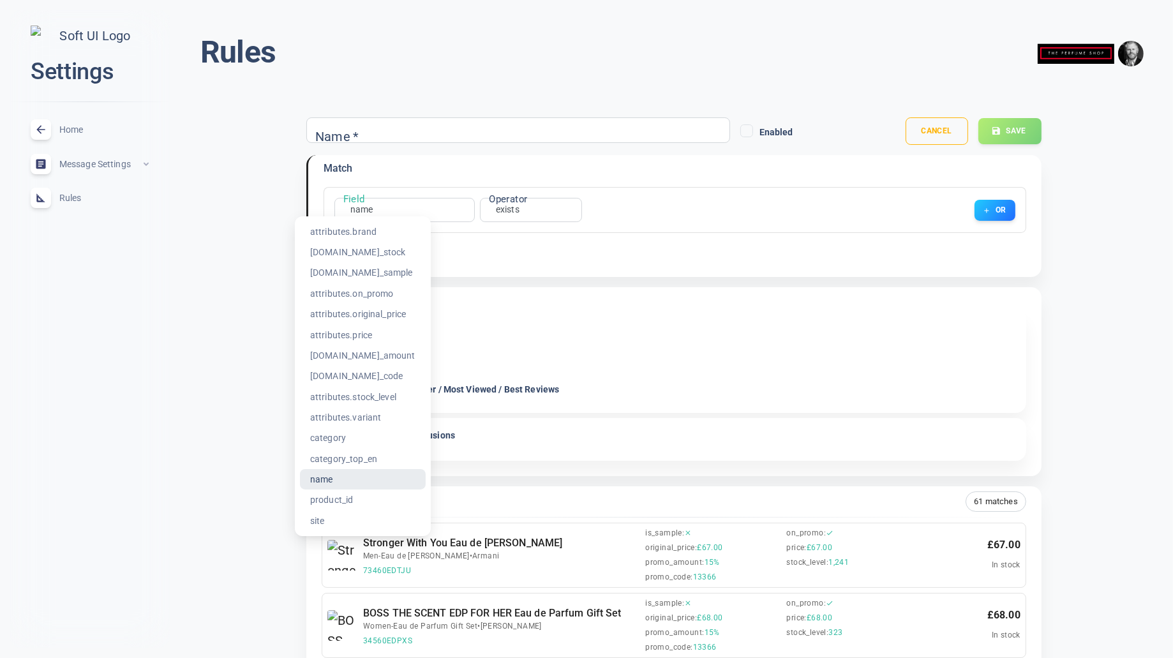
drag, startPoint x: 358, startPoint y: 435, endPoint x: 564, endPoint y: 153, distance: 350.0
click at [359, 435] on li "category" at bounding box center [363, 438] width 126 height 20
type input "category"
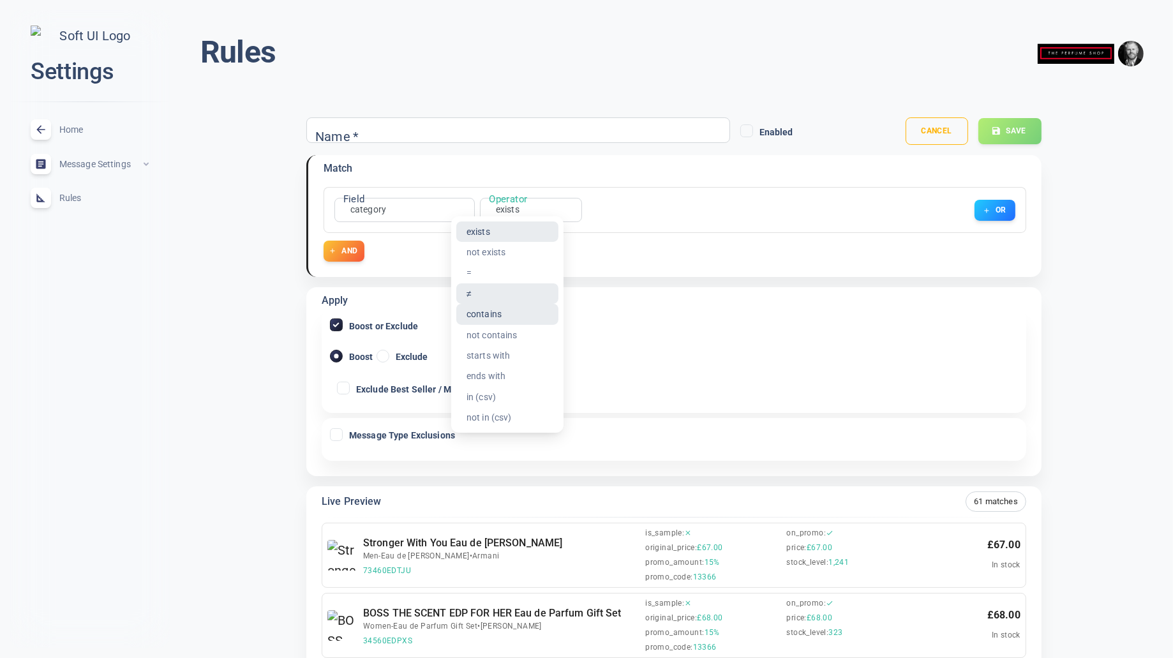
drag, startPoint x: 502, startPoint y: 316, endPoint x: 536, endPoint y: 292, distance: 41.6
click at [502, 316] on li "contains" at bounding box center [507, 314] width 102 height 20
type input "contains"
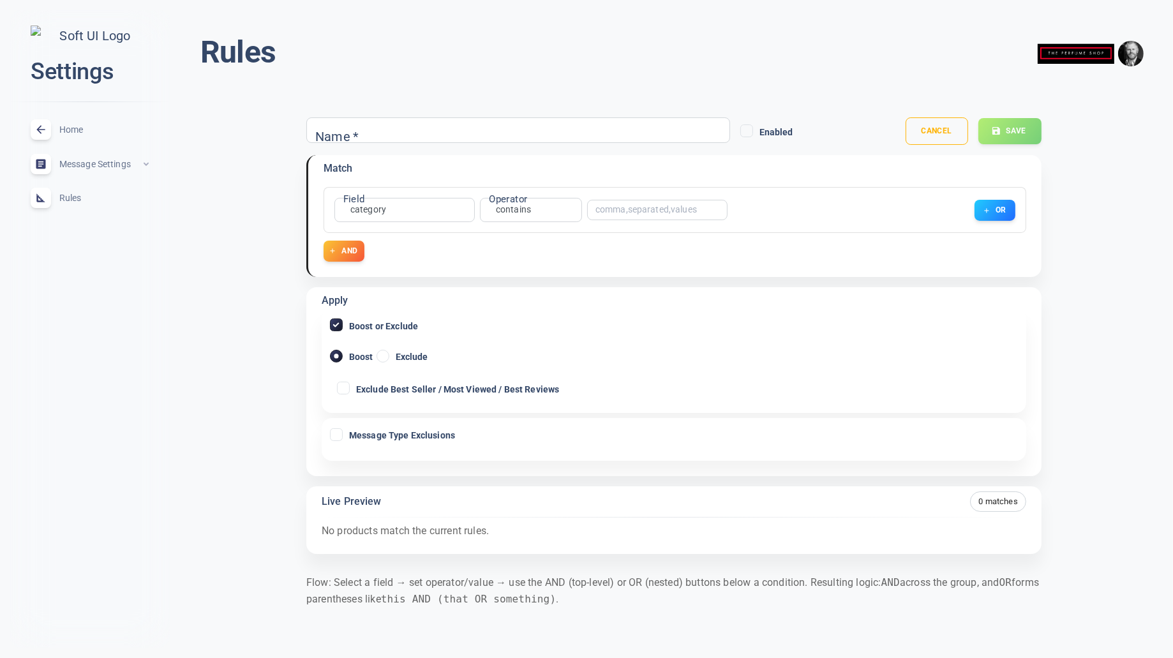
click at [631, 209] on input "text" at bounding box center [647, 210] width 102 height 9
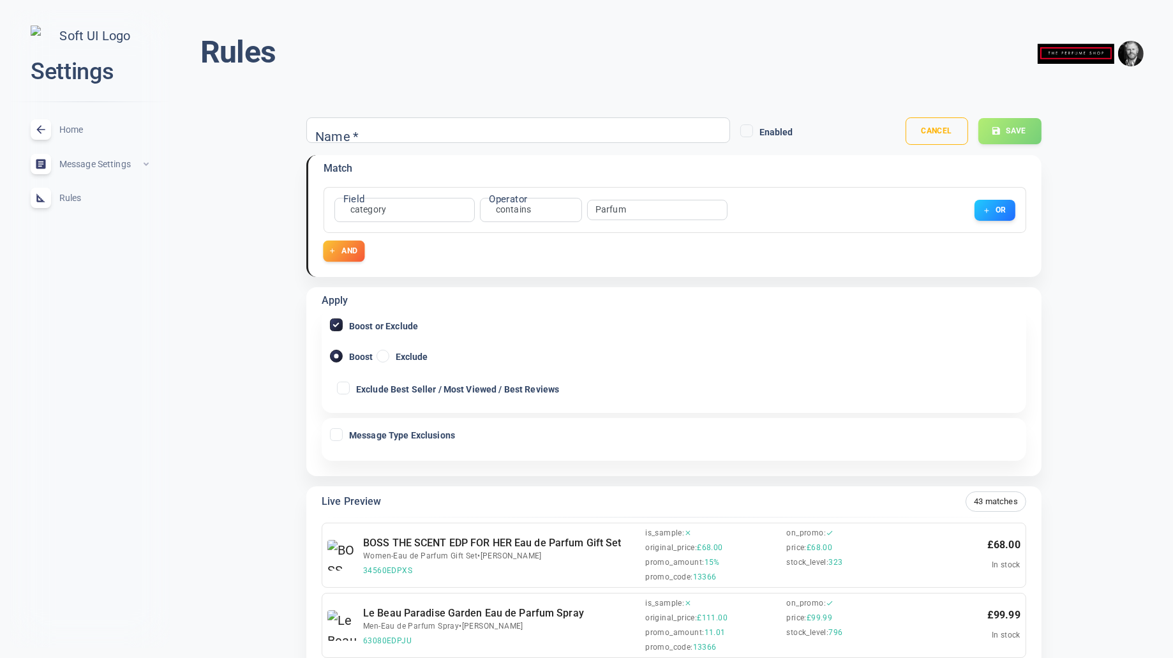
type input "Parfum"
click at [340, 254] on button "AND" at bounding box center [343, 251] width 41 height 21
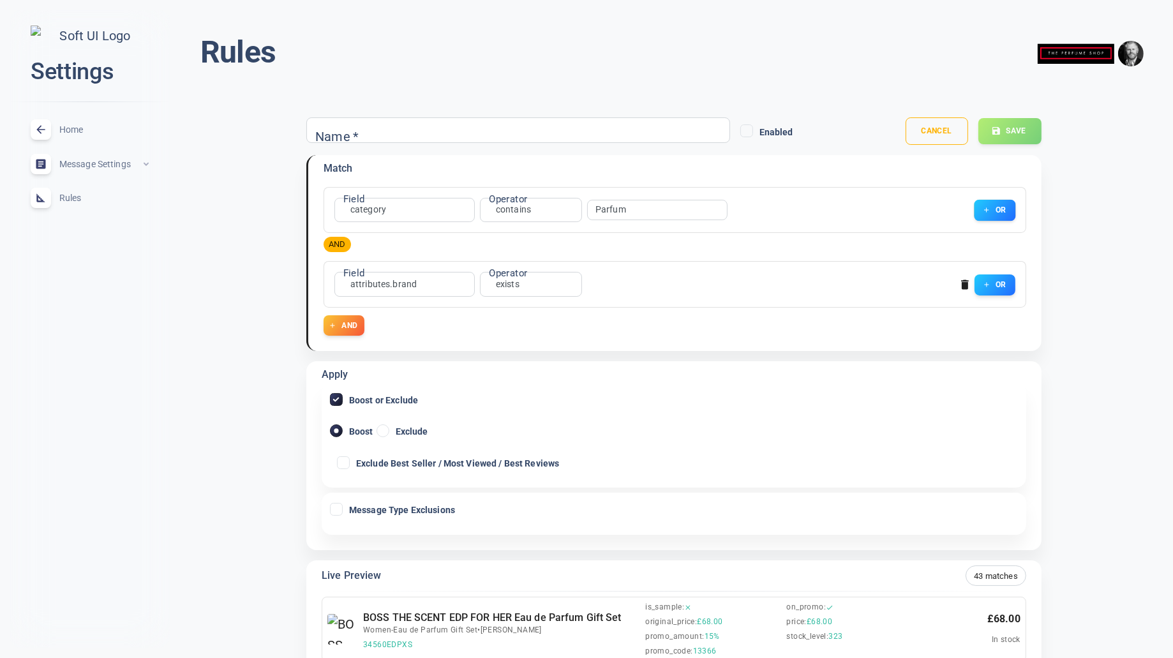
click at [1006, 200] on button "OR" at bounding box center [994, 210] width 41 height 21
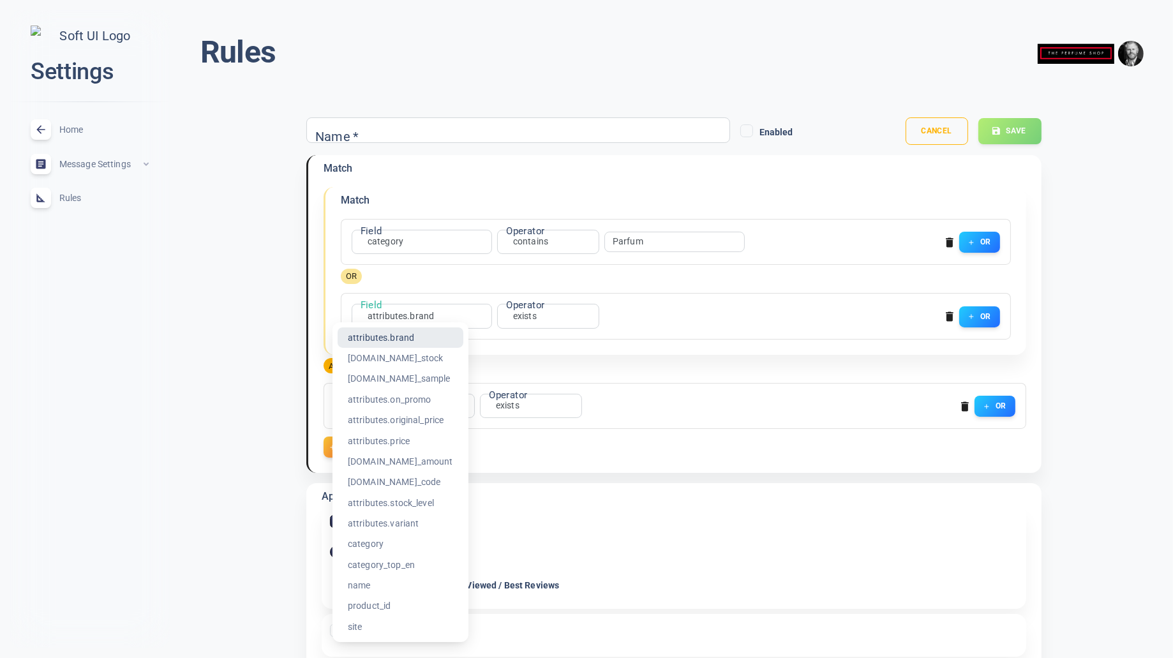
click at [544, 313] on div at bounding box center [586, 329] width 1173 height 658
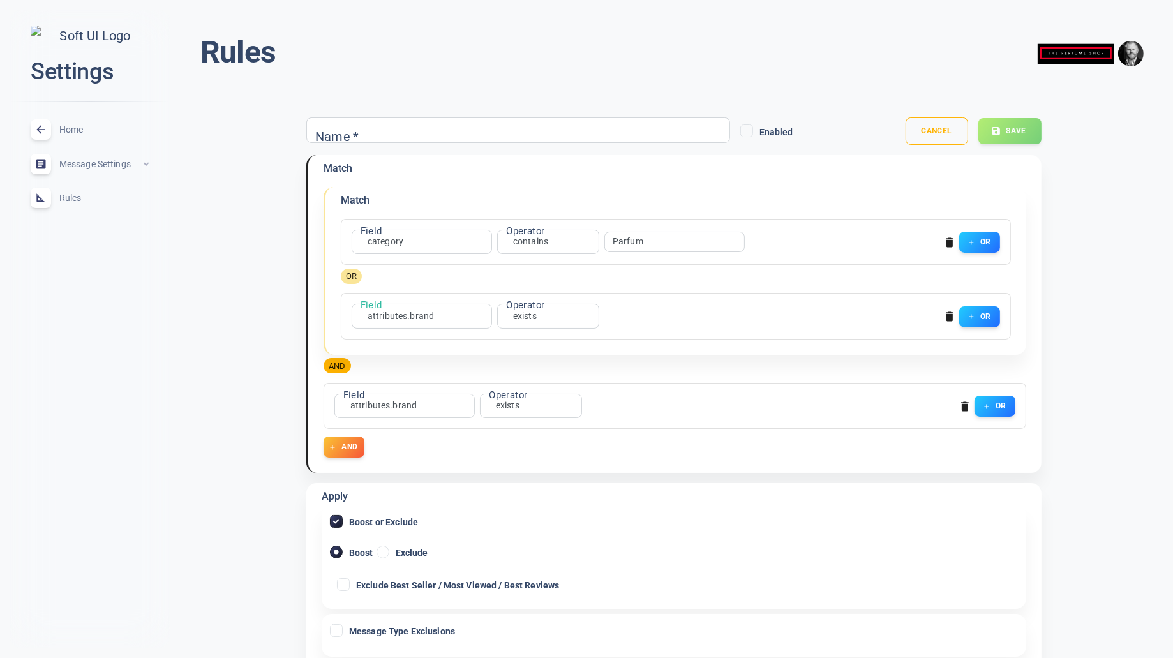
click at [522, 421] on li "contains" at bounding box center [525, 420] width 102 height 20
type input "contains"
click at [640, 313] on input "text" at bounding box center [664, 316] width 102 height 9
type input "Channel"
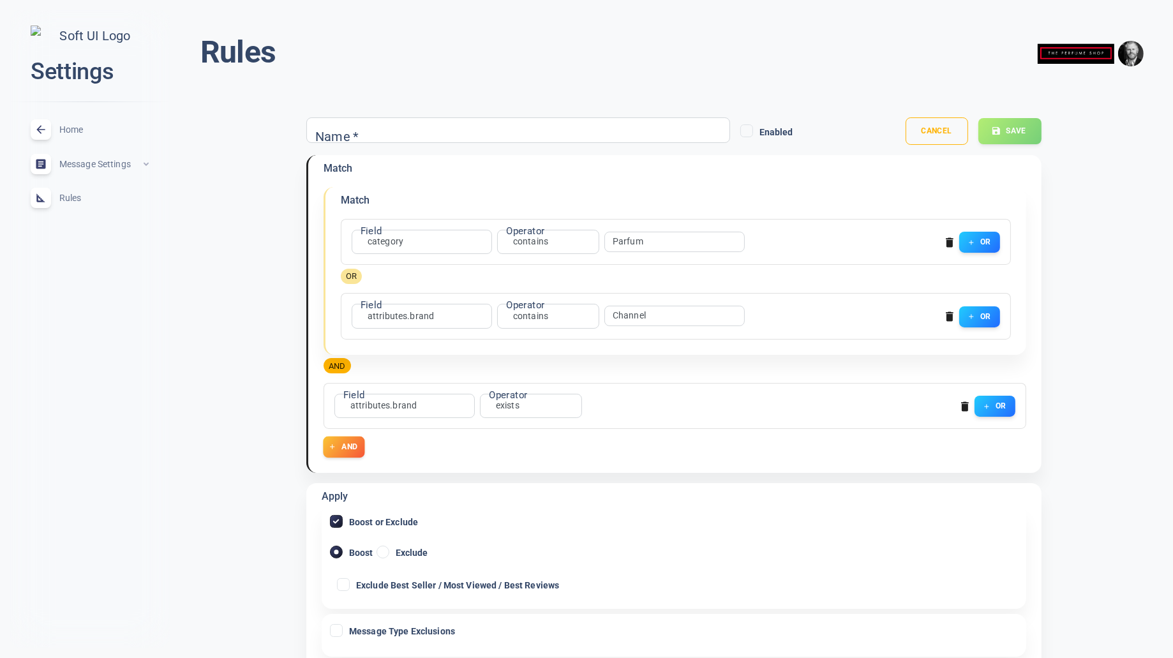
click at [359, 454] on button "AND" at bounding box center [343, 447] width 41 height 21
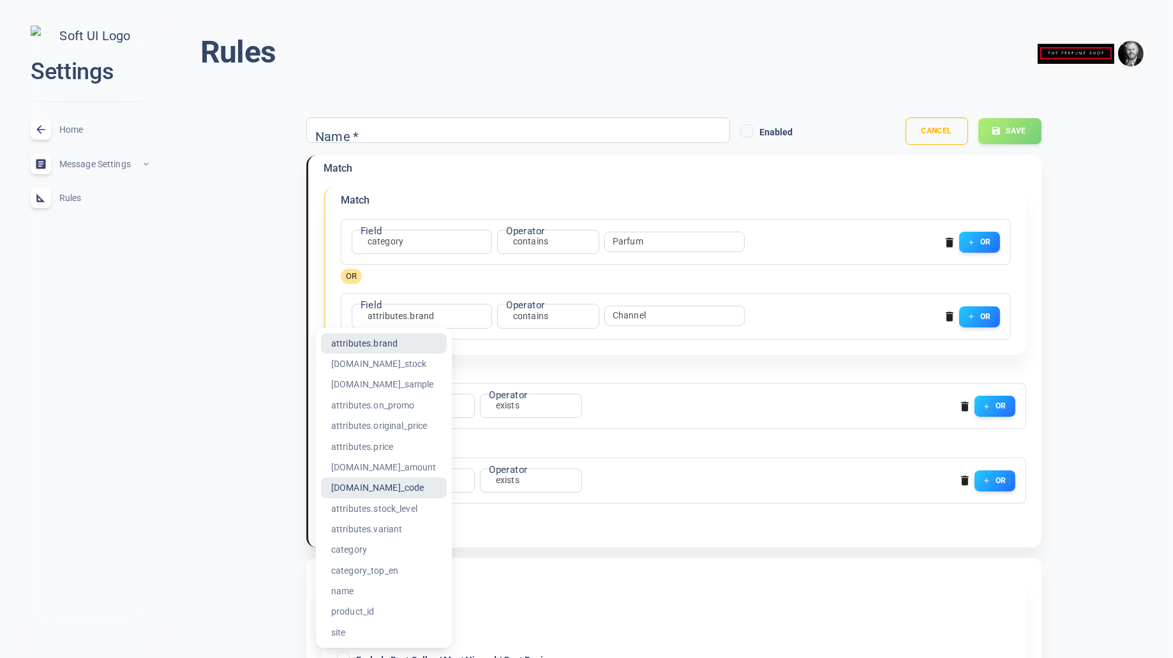
click at [401, 508] on li "attributes.stock_level" at bounding box center [384, 509] width 126 height 20
type input "attributes.stock_level"
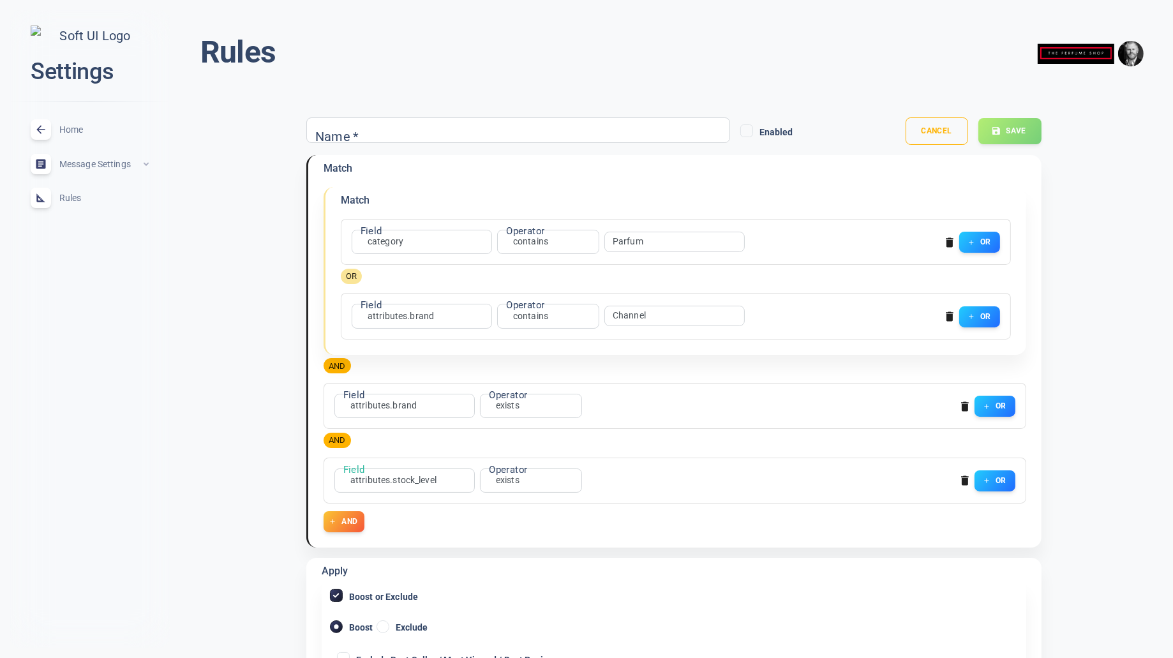
click at [494, 550] on li ">" at bounding box center [507, 549] width 102 height 20
type input "gt"
click at [616, 478] on input "number" at bounding box center [630, 480] width 69 height 9
type input "1000"
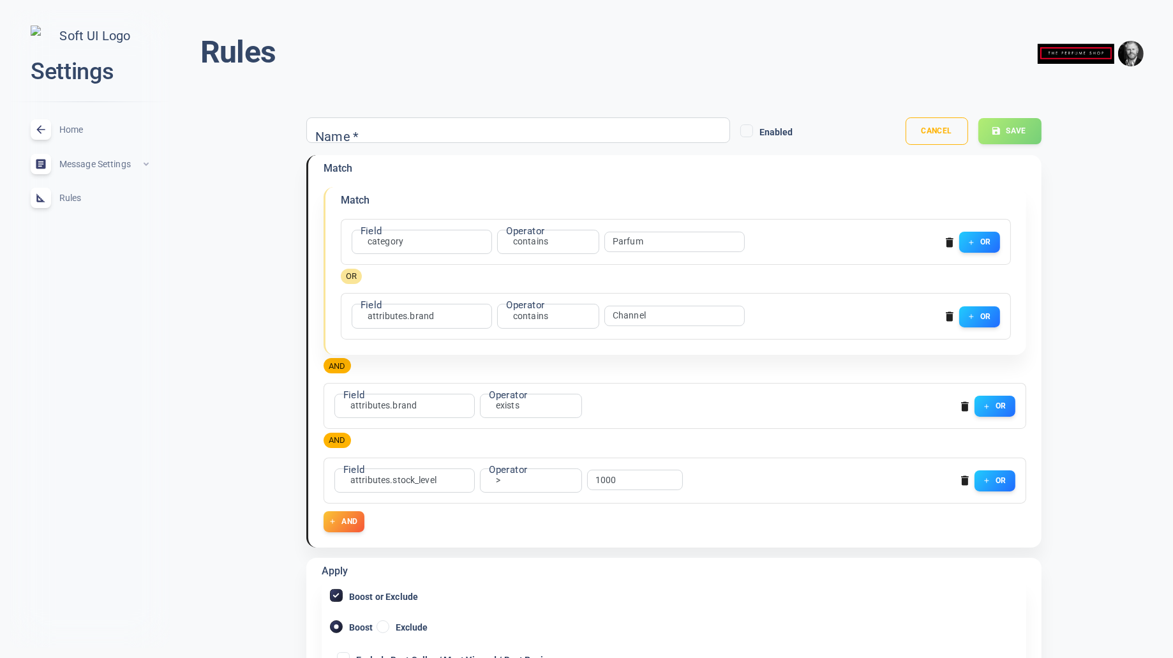
click at [801, 486] on div "Field attributes.stock_level attributes.stock_level Field Operator > gt Operato…" at bounding box center [672, 478] width 686 height 29
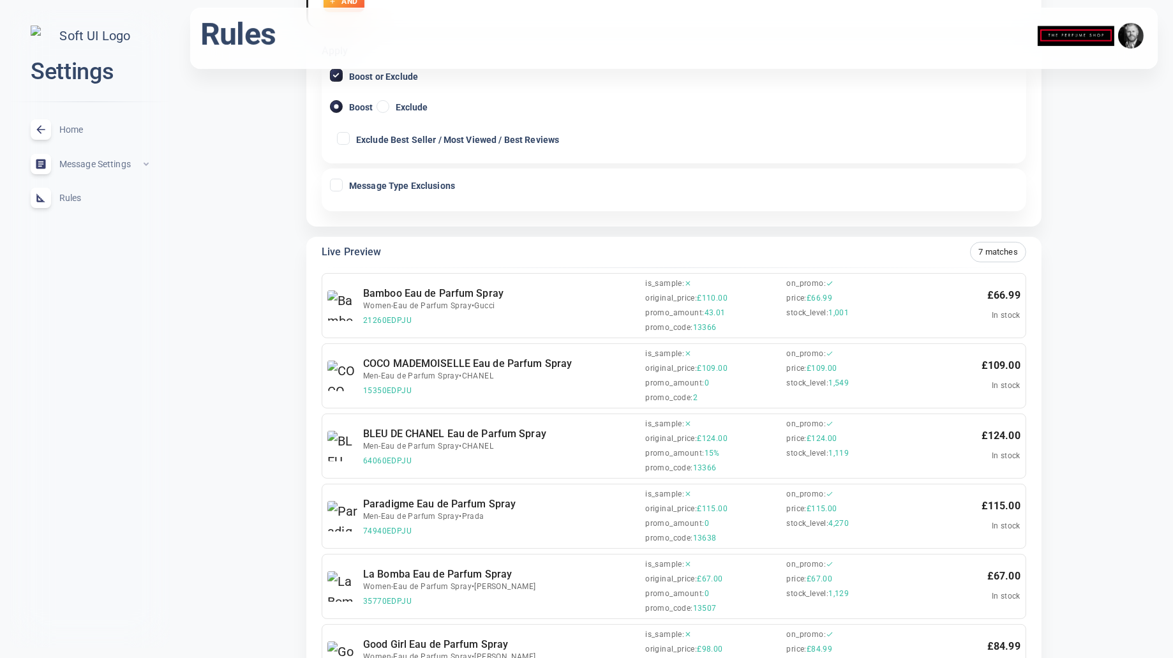
scroll to position [520, 0]
click at [663, 324] on span "promo_code :" at bounding box center [668, 329] width 47 height 10
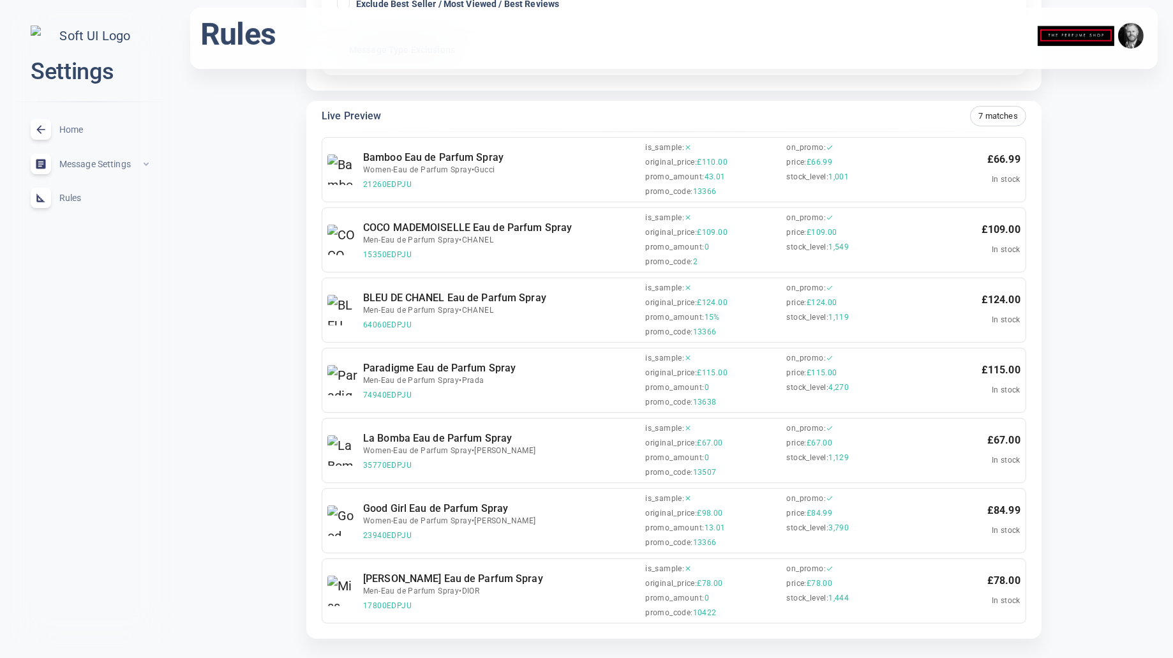
scroll to position [0, 0]
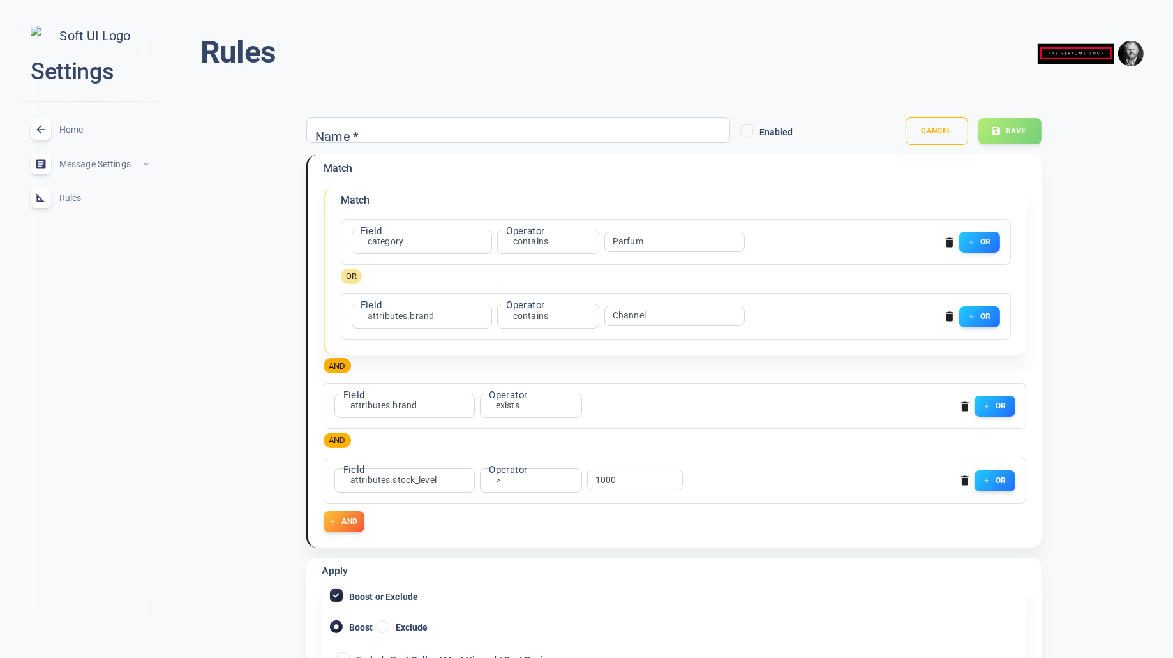
click at [116, 164] on span "Message Settings" at bounding box center [100, 164] width 82 height 0
click at [86, 266] on span "Messages" at bounding box center [104, 264] width 89 height 15
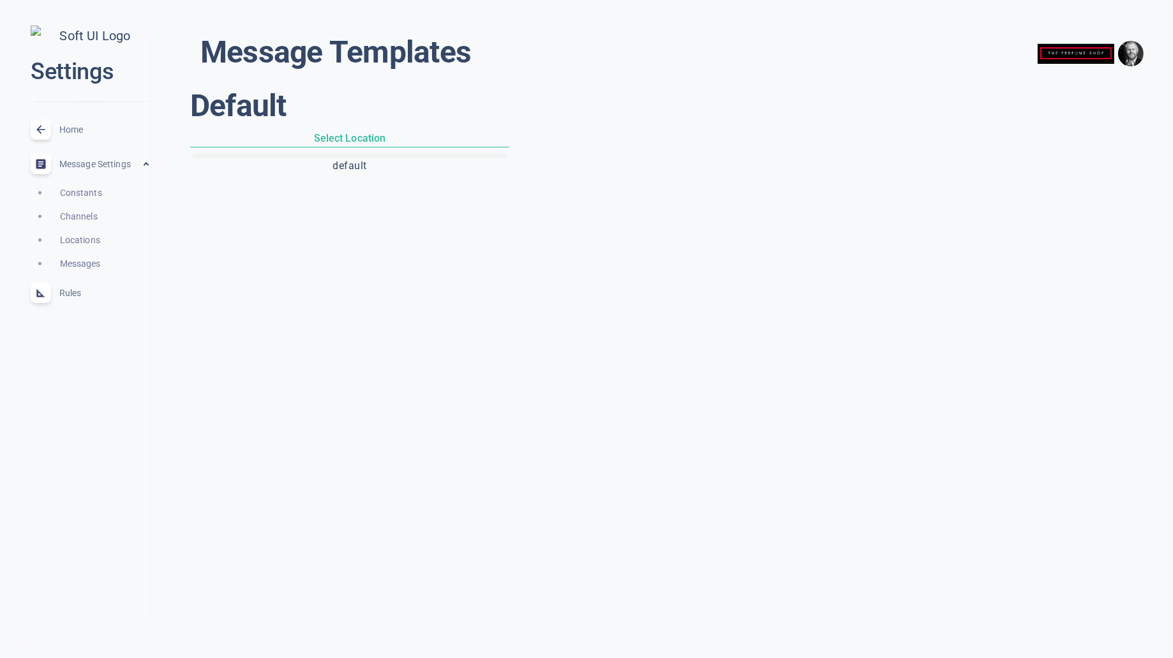
click at [352, 172] on button "default" at bounding box center [350, 166] width 314 height 22
click at [701, 210] on p "Going Fast" at bounding box center [686, 218] width 63 height 21
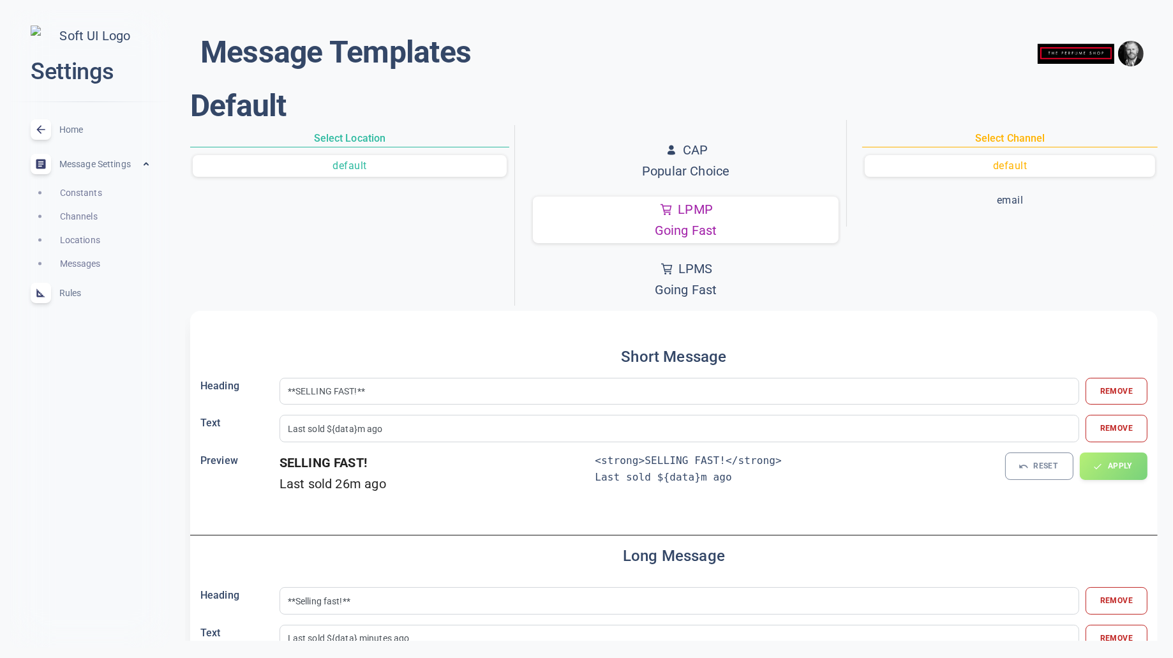
scroll to position [135, 0]
click at [698, 167] on p "Popular Choice" at bounding box center [686, 172] width 88 height 21
type input "**HOT RIGHT NOW!**"
type input "${data} views"
type input "**Hot Right Now!**"
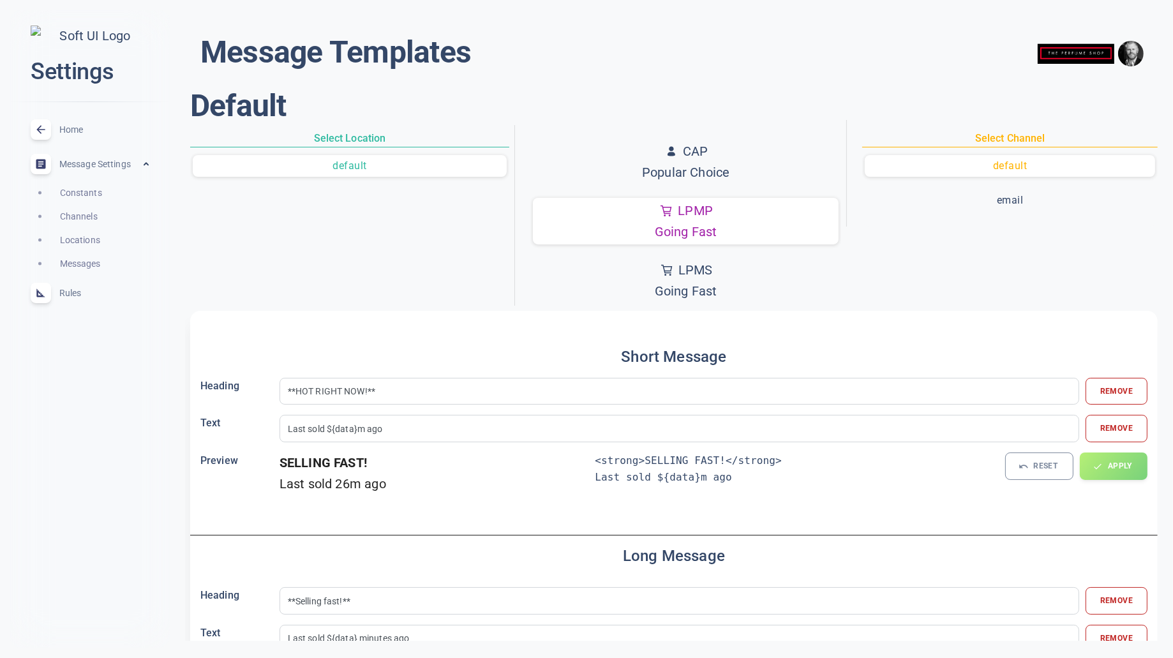
type input "${data} people ${view}"
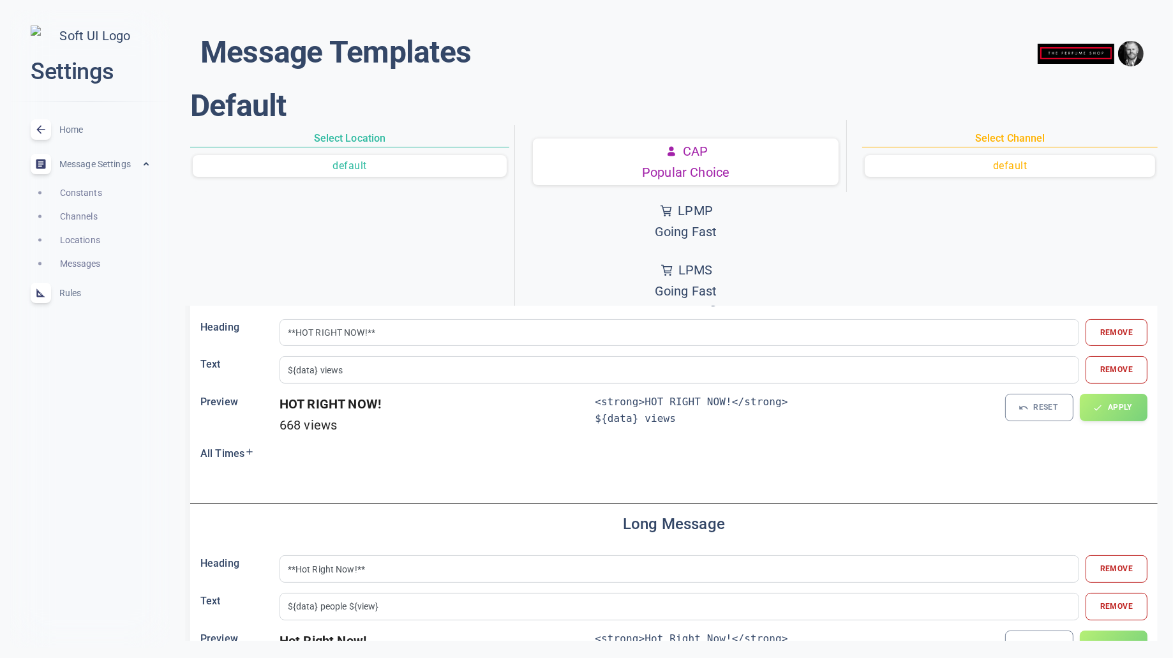
scroll to position [136, 0]
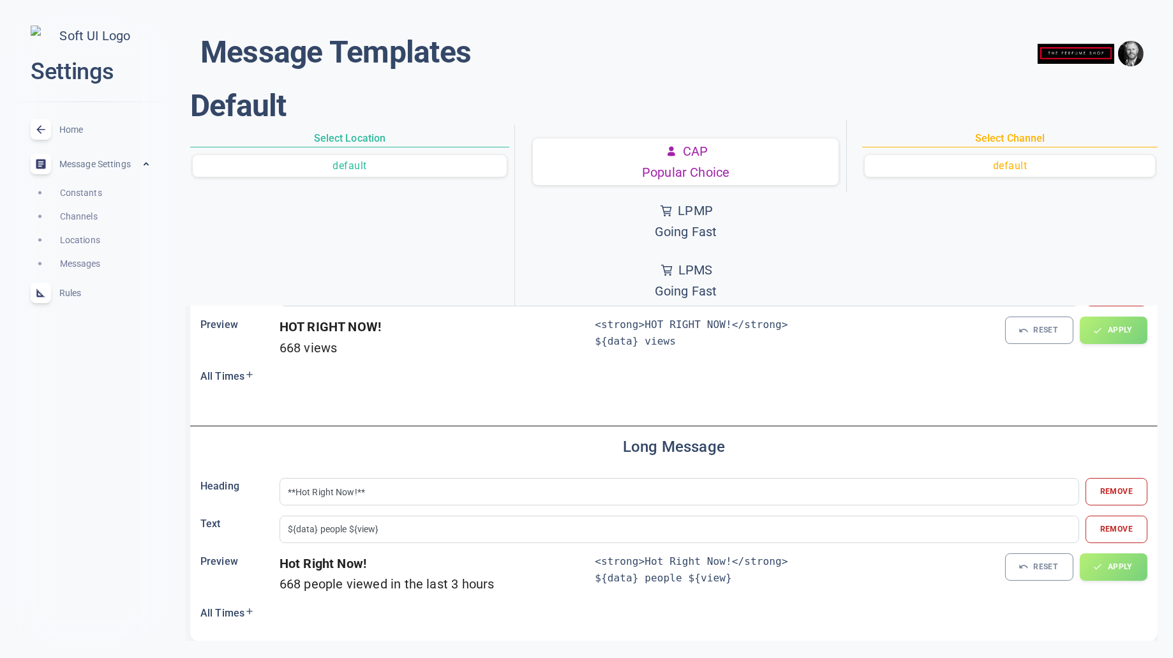
click at [354, 490] on input "**Hot Right Now!**" at bounding box center [679, 492] width 783 height 14
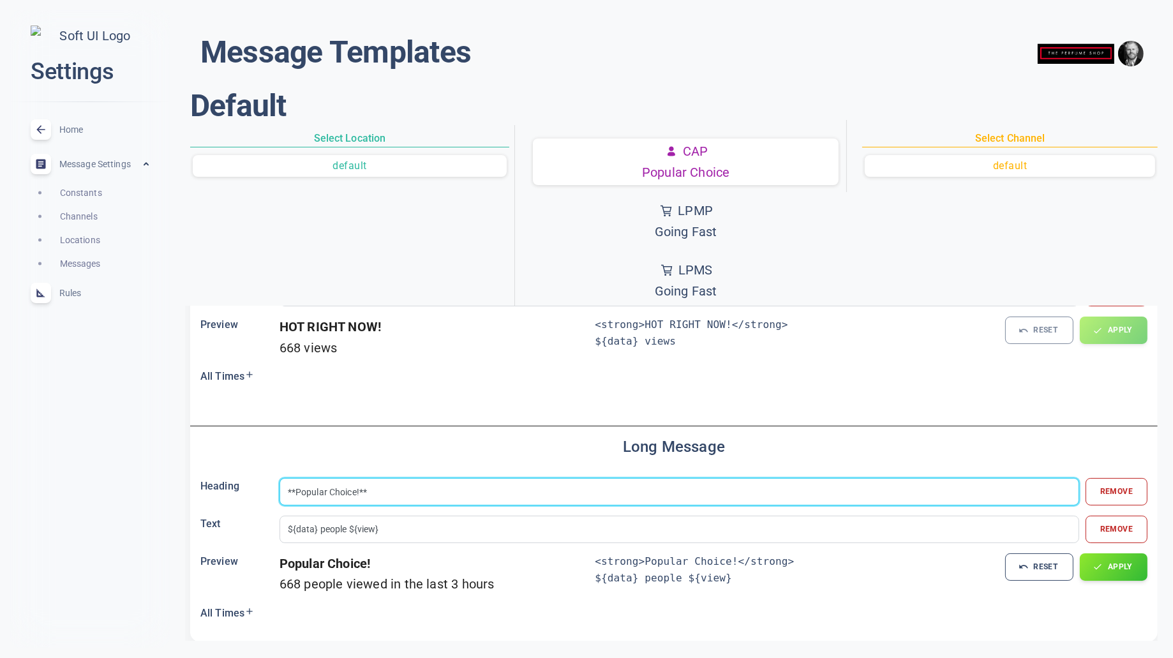
type input "**Popular Choice!**"
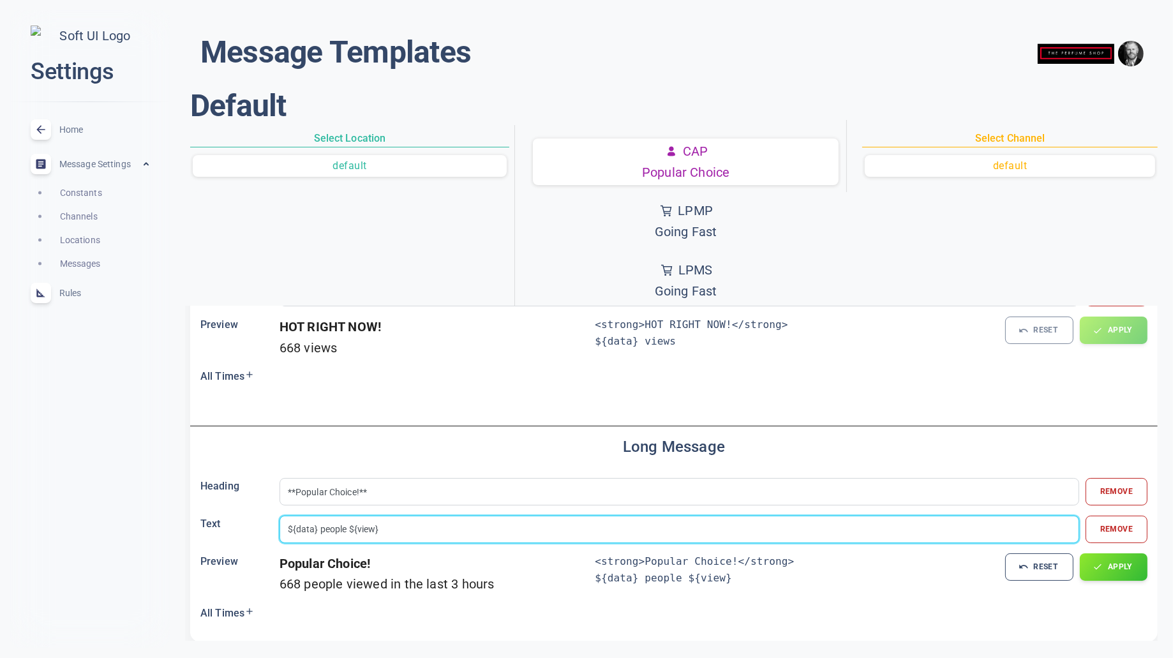
click at [333, 527] on input "${data} people ${view}" at bounding box center [679, 529] width 783 height 14
type input "${data} customers ${view}"
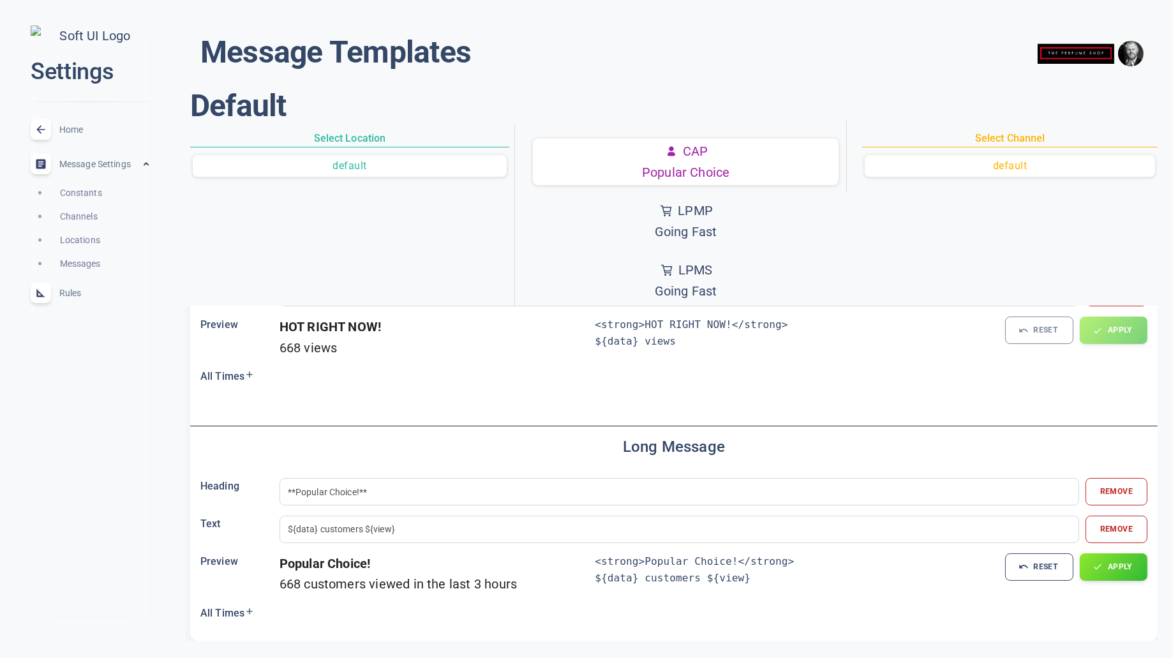
click at [251, 608] on icon at bounding box center [249, 611] width 6 height 6
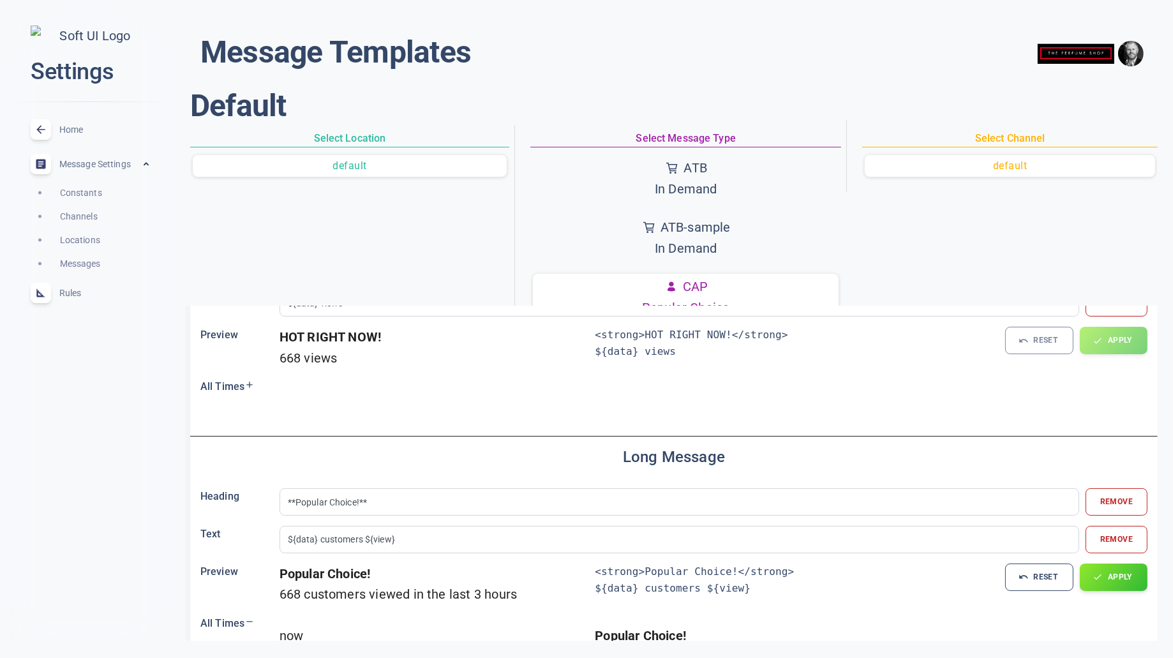
scroll to position [142, 0]
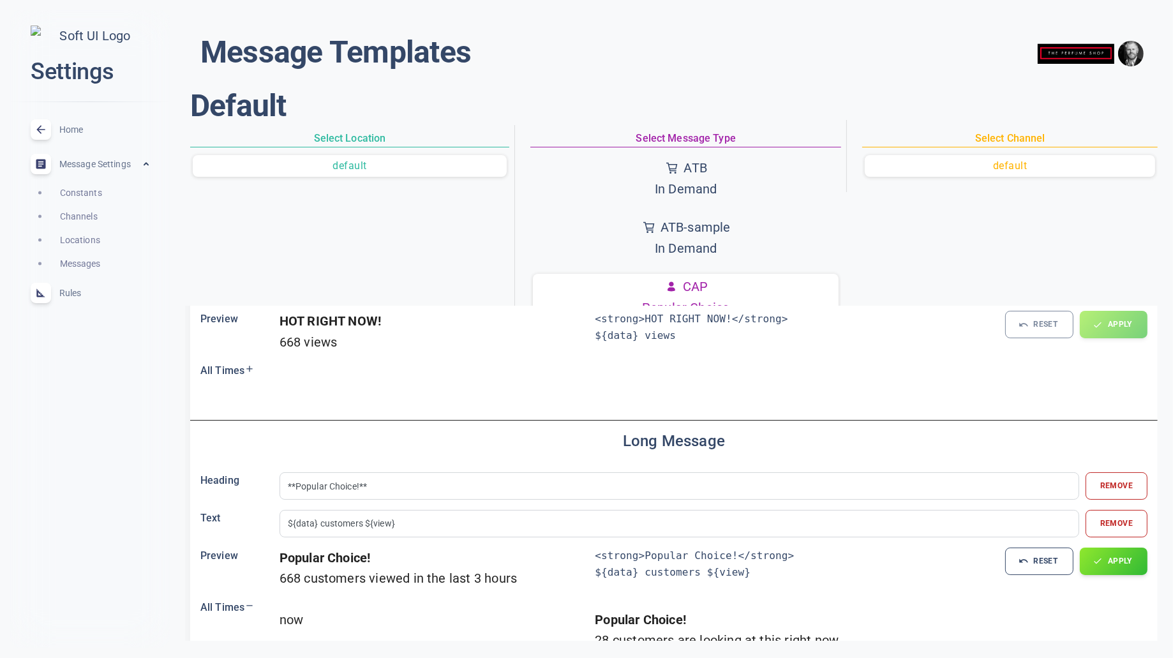
click at [72, 130] on span "Home" at bounding box center [105, 130] width 92 height 0
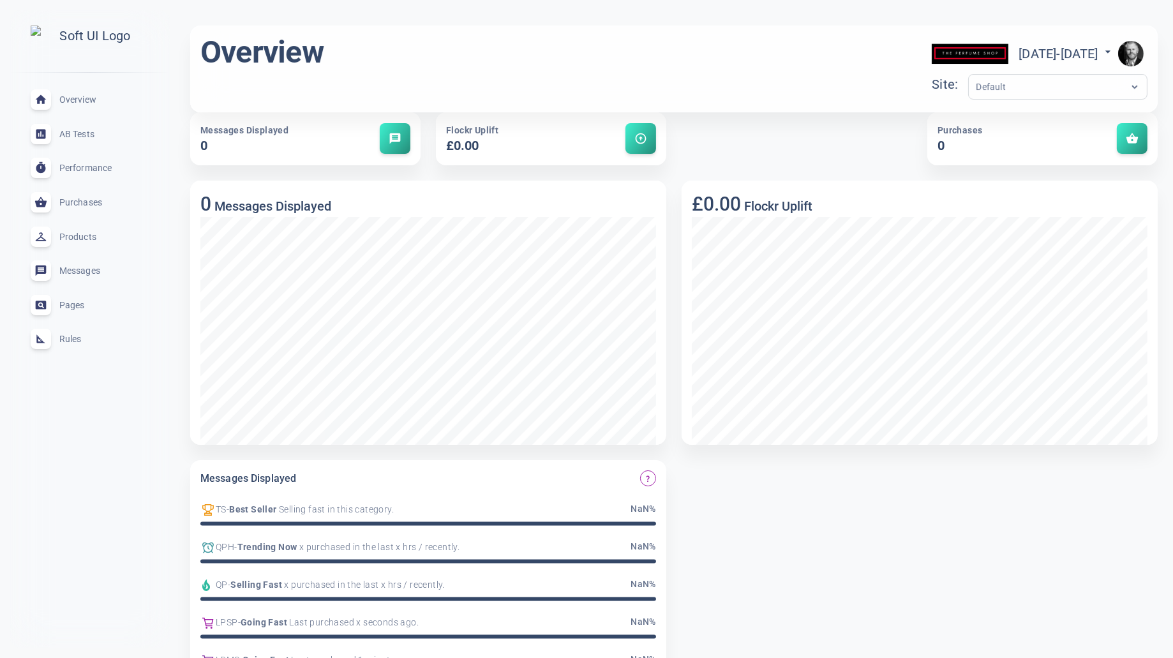
scroll to position [6, 0]
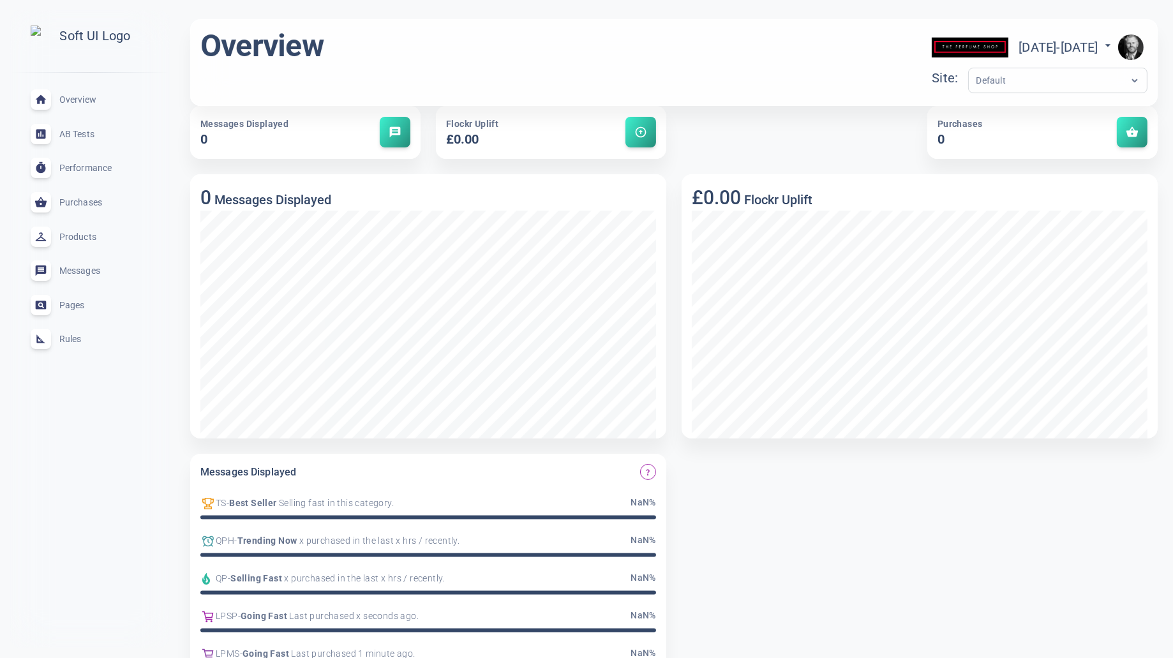
click at [1129, 48] on img "button" at bounding box center [1132, 47] width 26 height 26
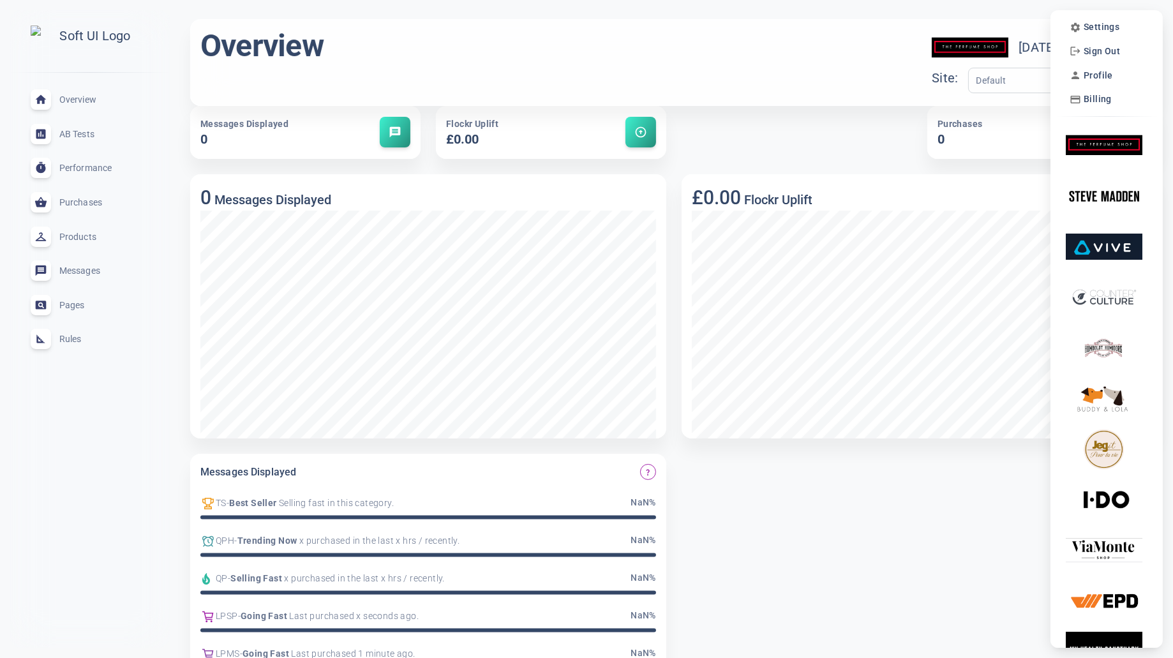
scroll to position [5, 0]
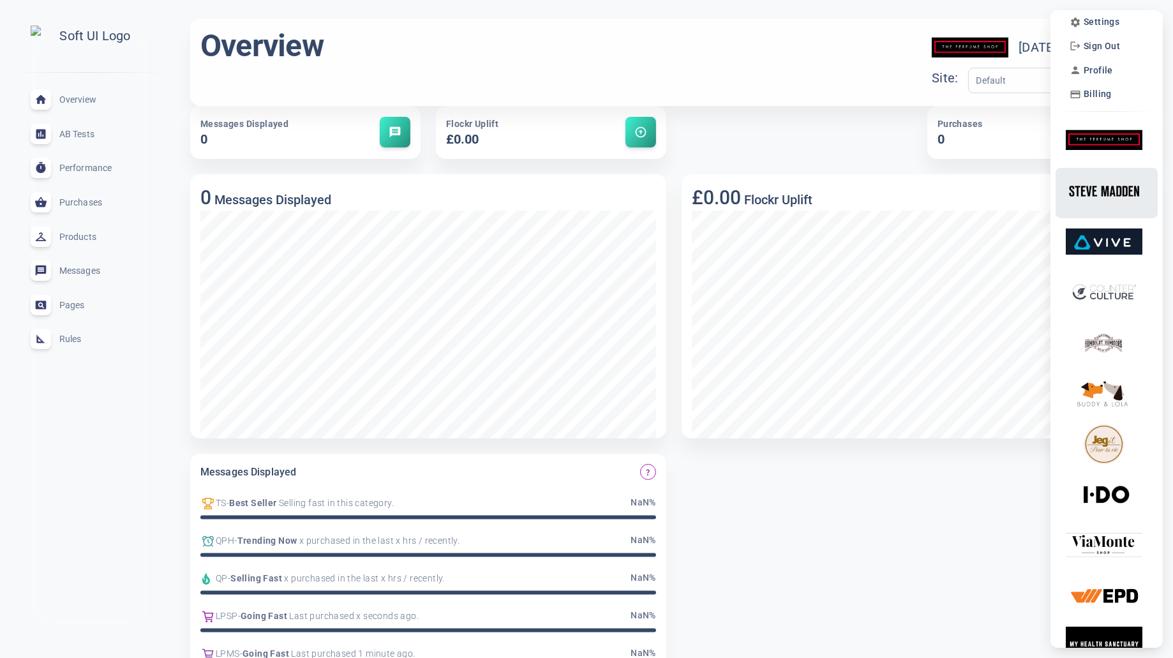
click at [1114, 193] on img at bounding box center [1104, 191] width 77 height 40
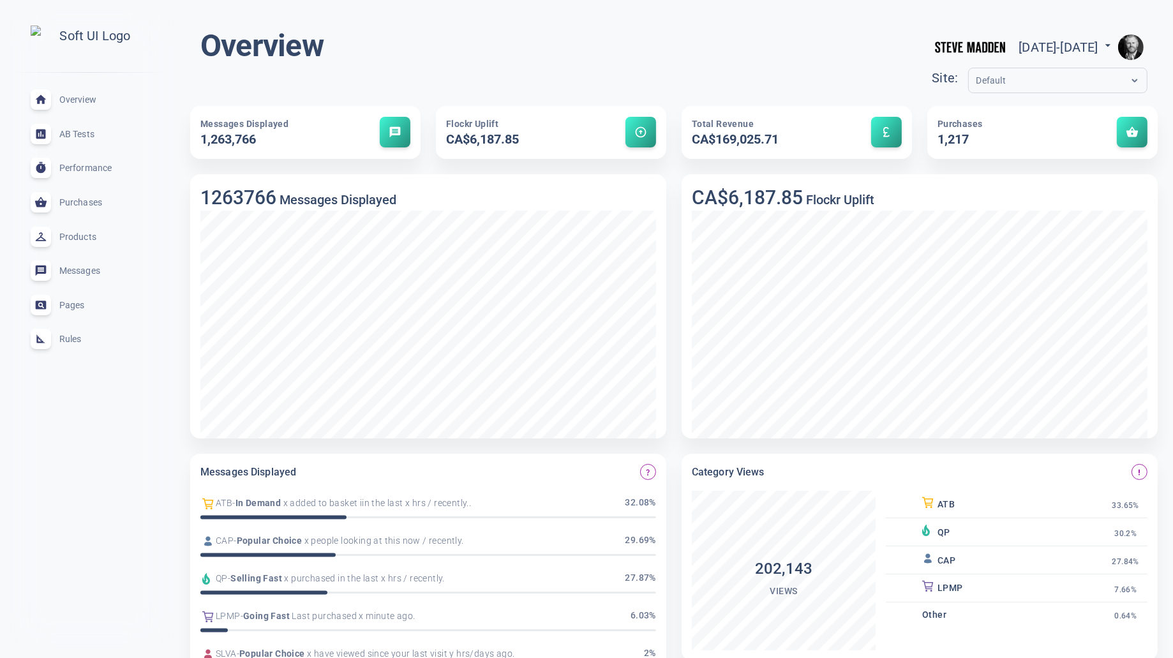
scroll to position [0, 0]
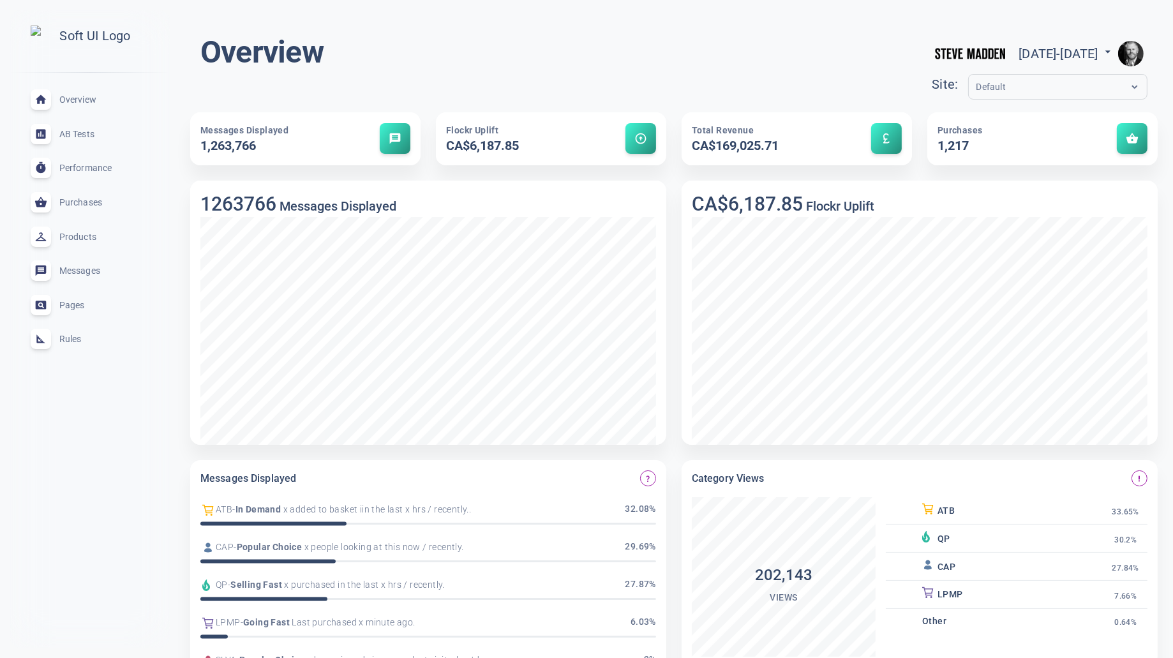
click at [1073, 49] on span "[DATE] - [DATE]" at bounding box center [1067, 53] width 96 height 15
select select "8"
select select "2025"
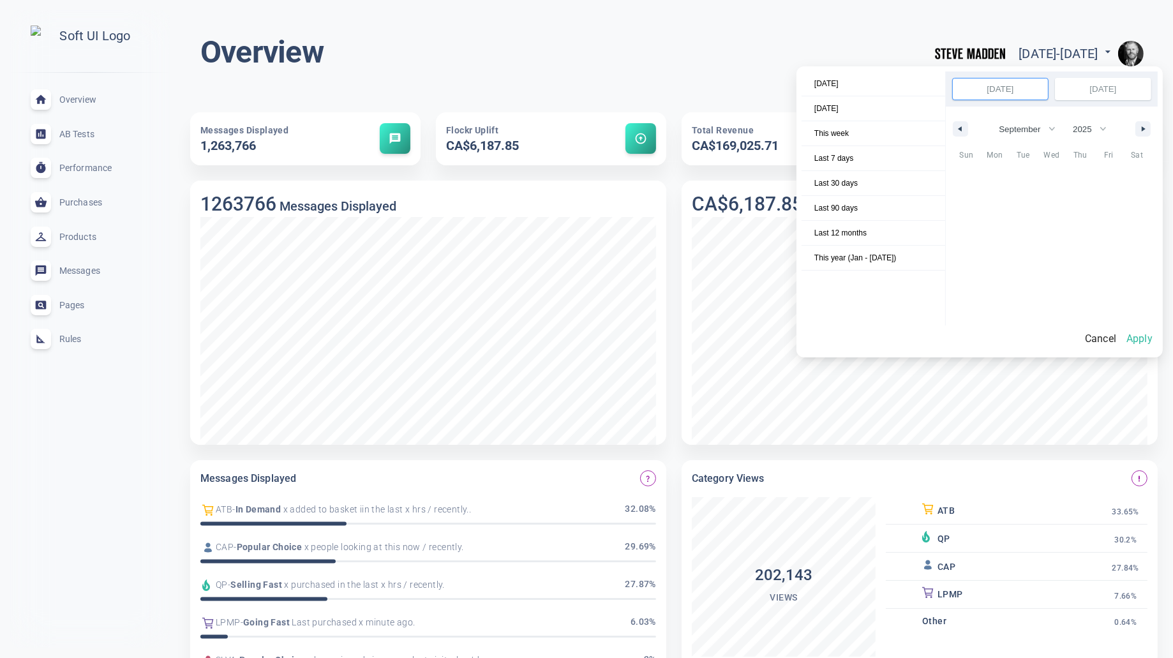
scroll to position [175086, 0]
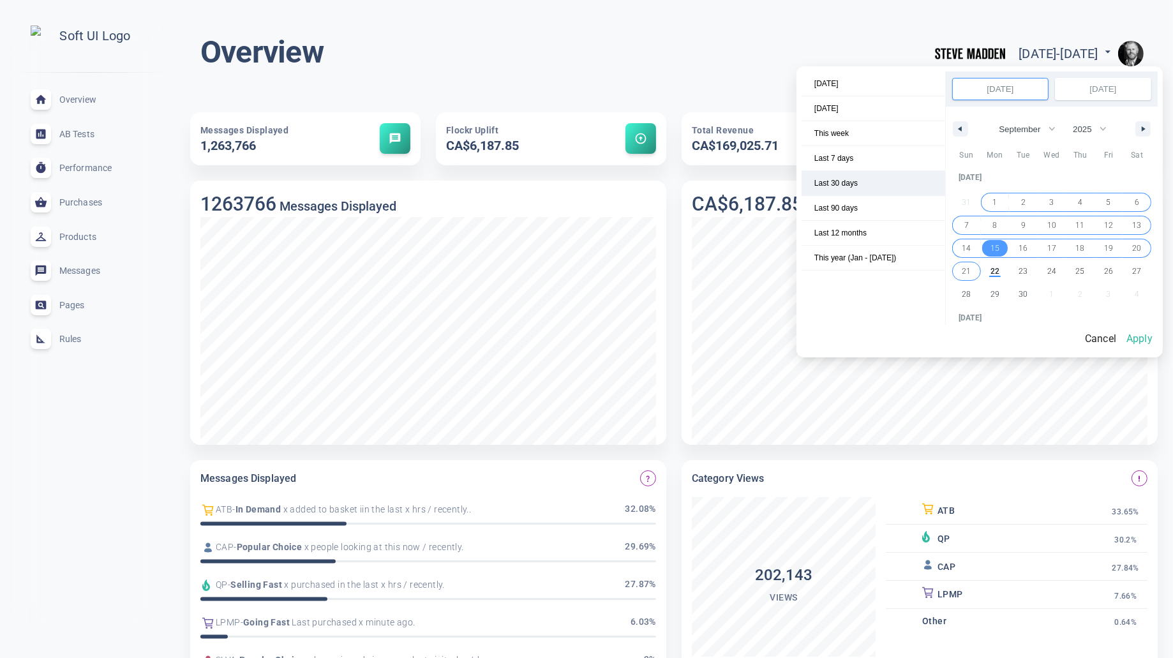
click at [887, 180] on span "Last 30 days" at bounding box center [874, 183] width 144 height 24
select select "7"
select select "2025"
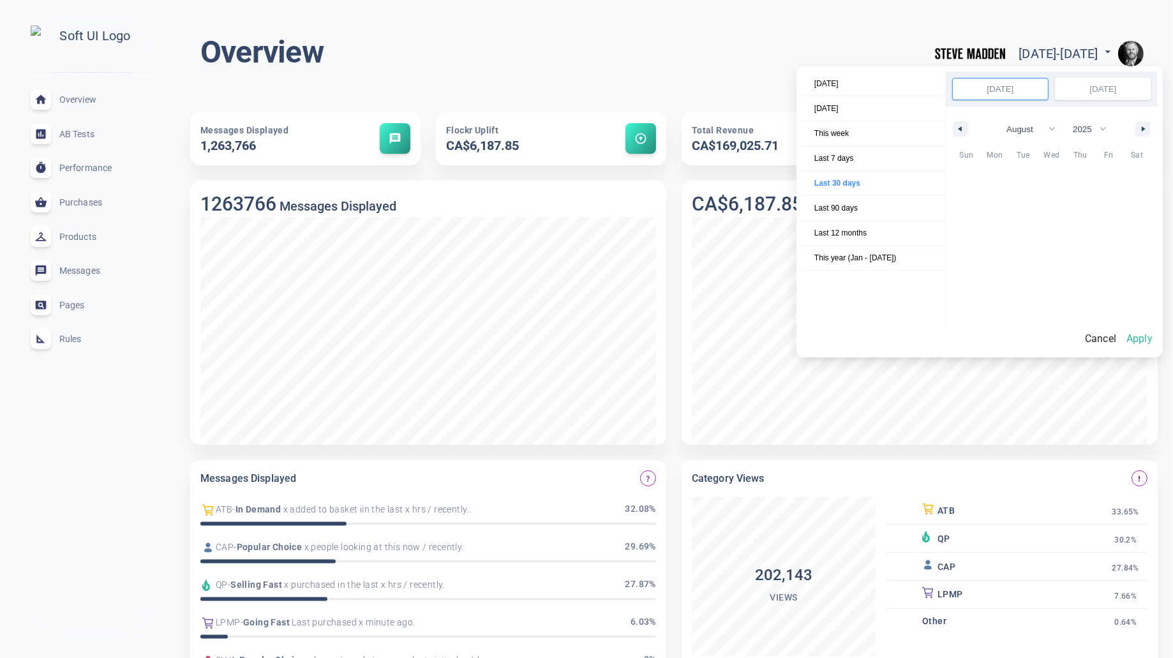
scroll to position [174920, 0]
click at [1145, 339] on button "Apply" at bounding box center [1140, 339] width 36 height 27
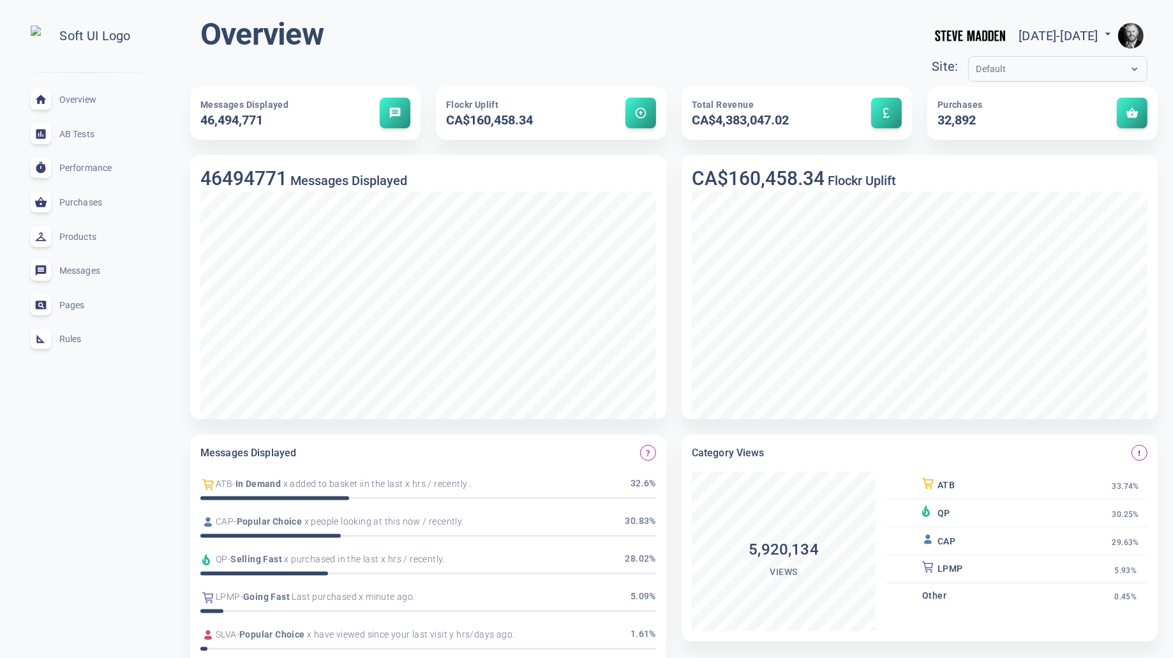
scroll to position [0, 0]
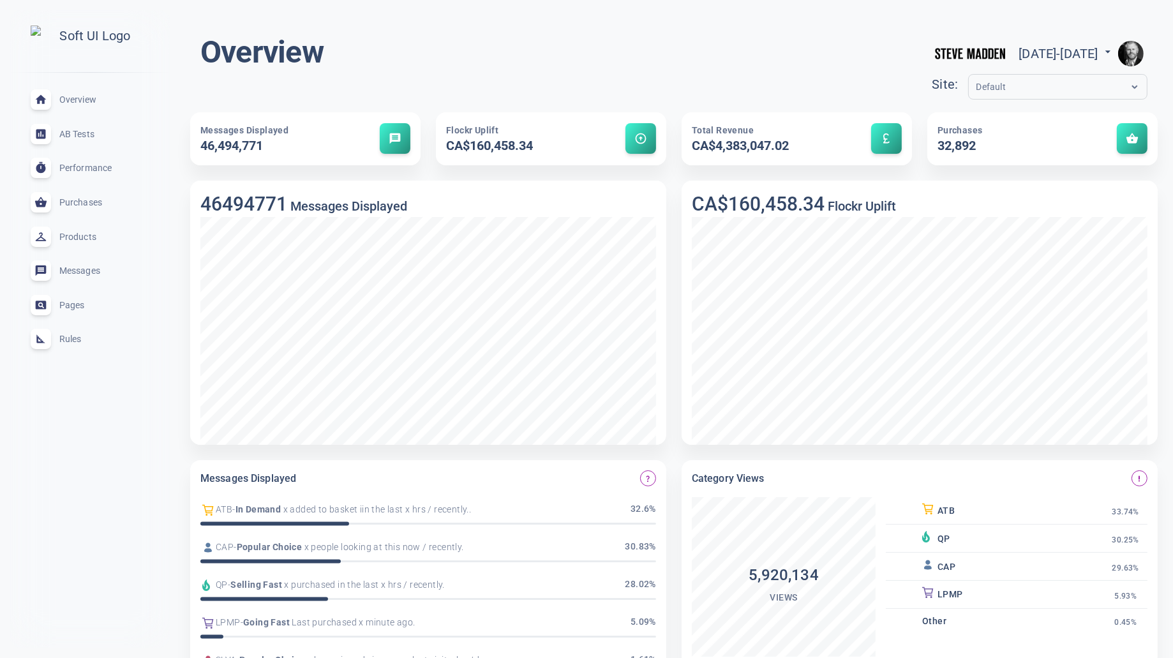
click at [77, 305] on span "Pages" at bounding box center [105, 305] width 92 height 0
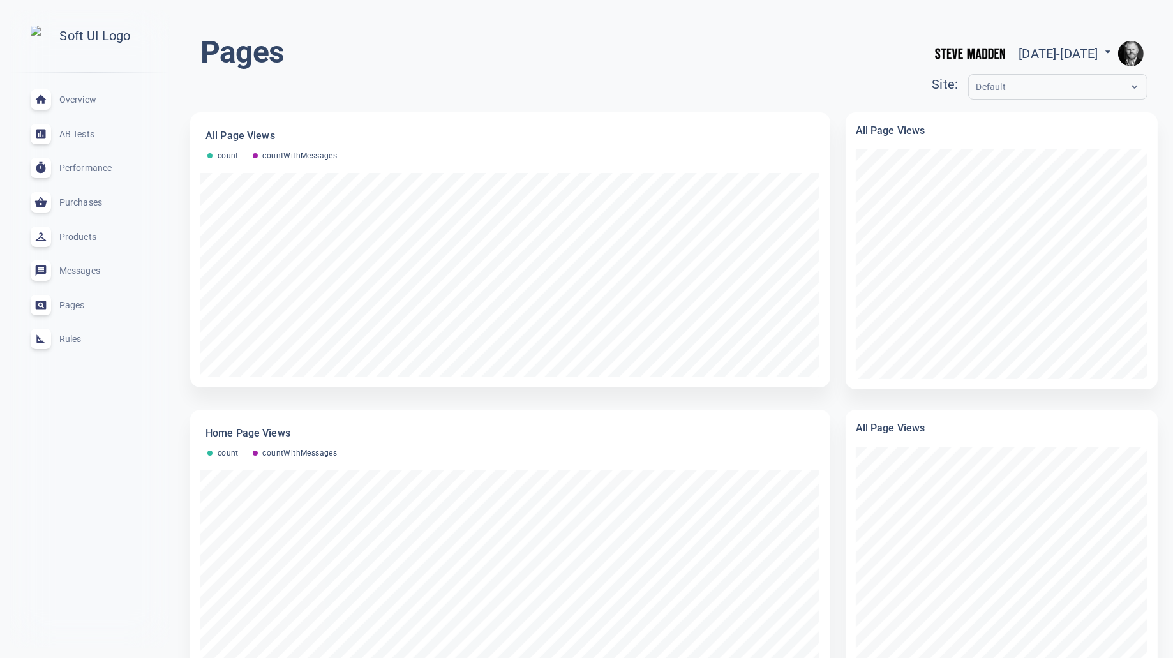
click at [89, 271] on span "Messages" at bounding box center [105, 271] width 92 height 0
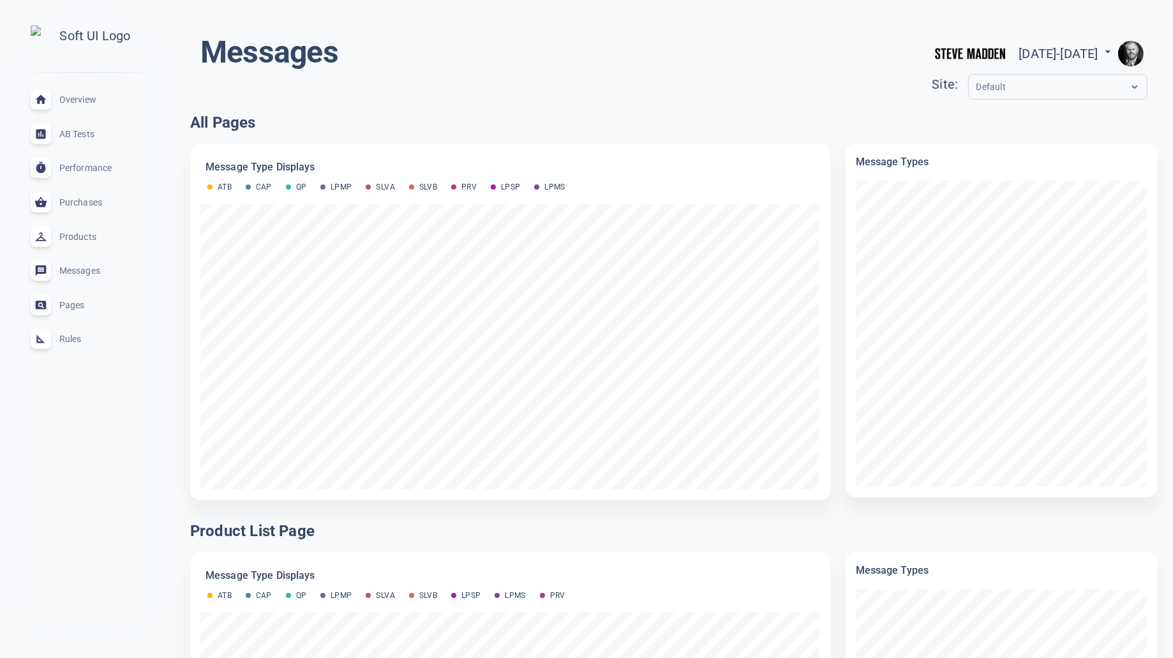
click at [88, 168] on span "Performance" at bounding box center [105, 168] width 92 height 0
